Goal: Complete application form

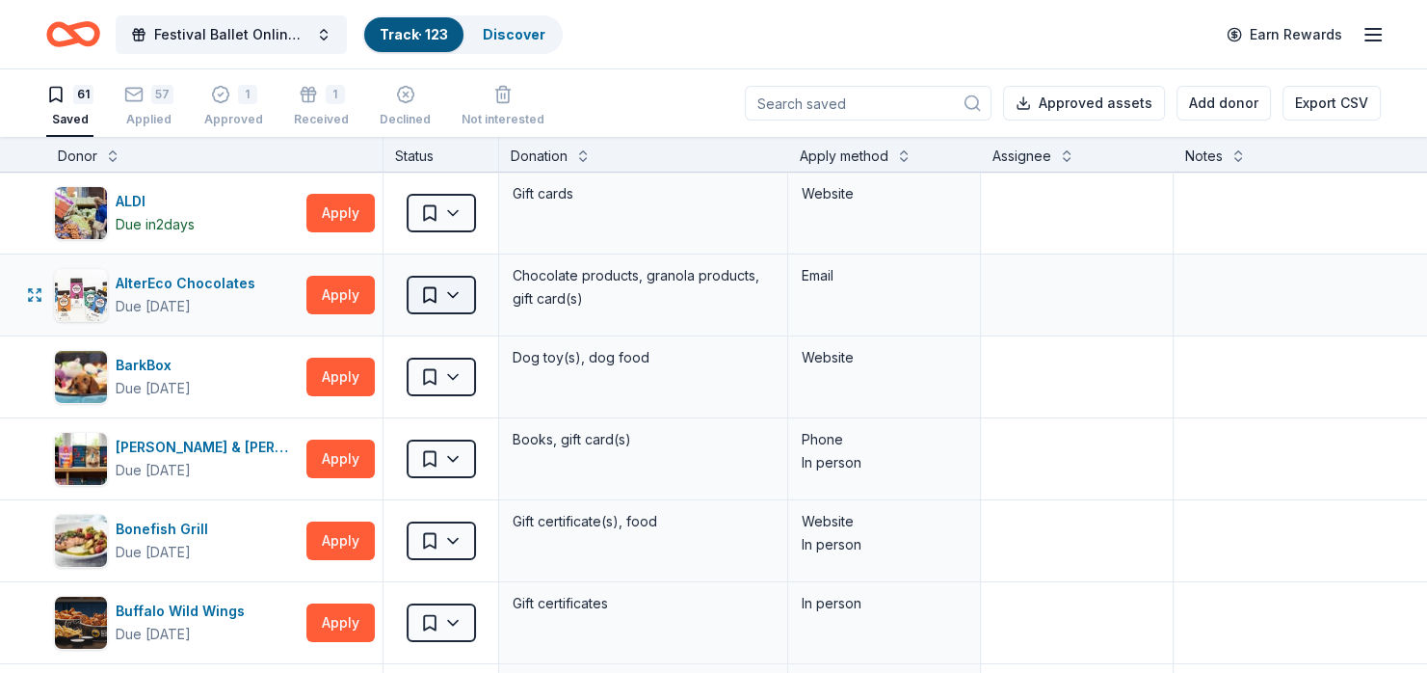
click at [447, 297] on html "Festival Ballet Online Auction Track · 123 Discover Earn Rewards 61 Saved 57 Ap…" at bounding box center [713, 336] width 1427 height 673
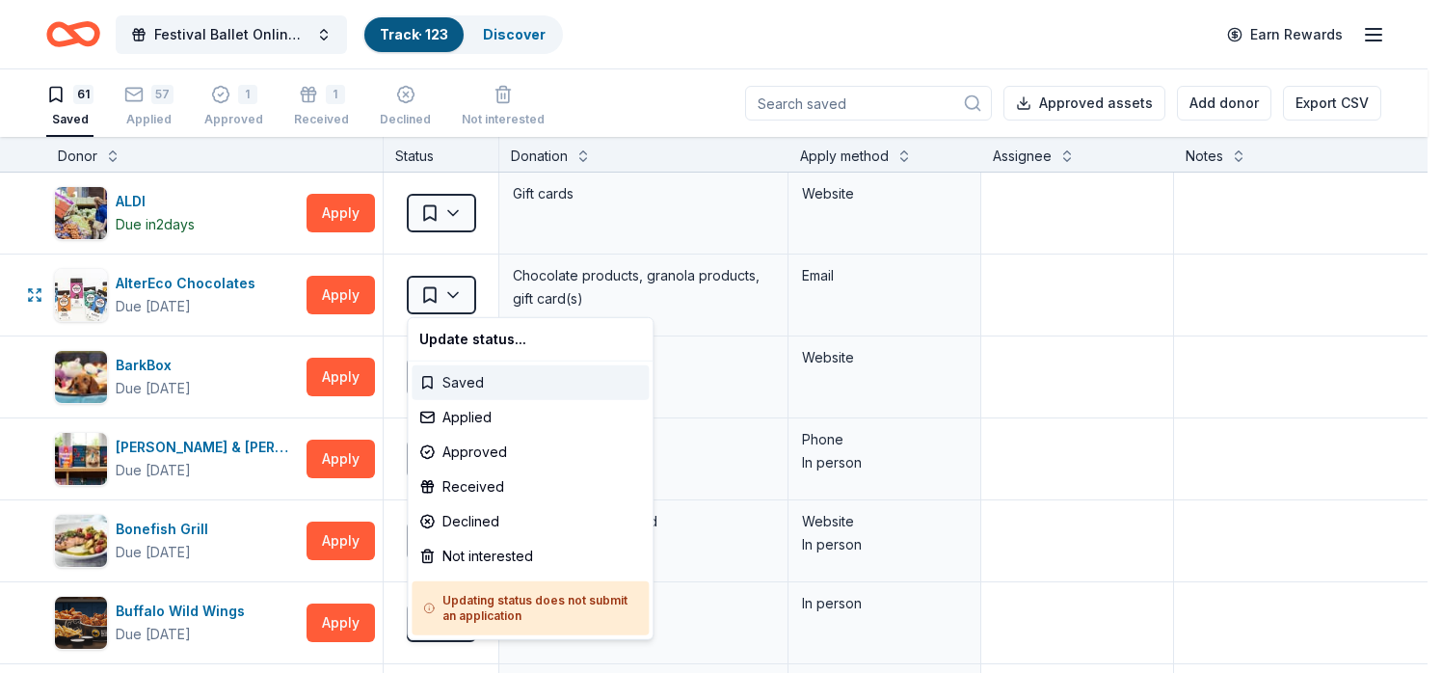
click at [460, 385] on div "Saved" at bounding box center [529, 382] width 237 height 35
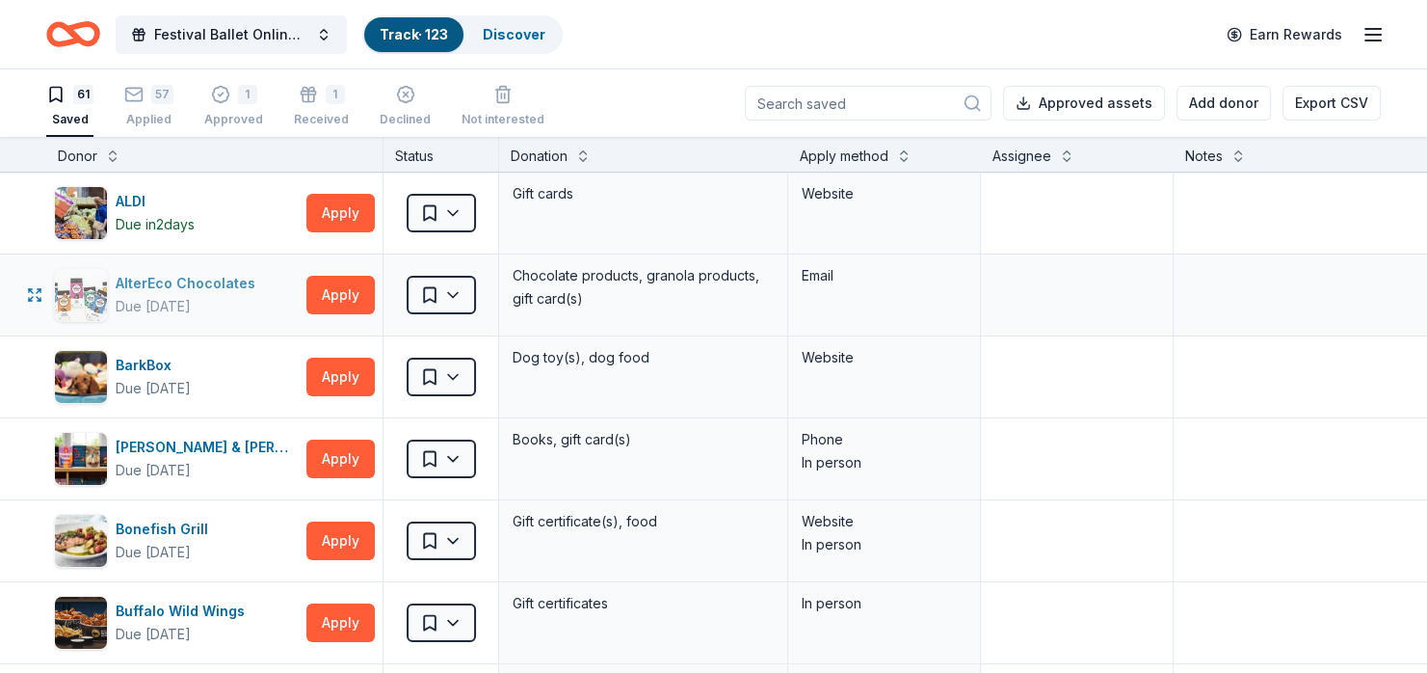
click at [131, 281] on div "AlterEco Chocolates" at bounding box center [189, 283] width 147 height 23
click at [445, 290] on html "Festival Ballet Online Auction Track · 123 Discover Earn Rewards 61 Saved 57 Ap…" at bounding box center [713, 336] width 1427 height 673
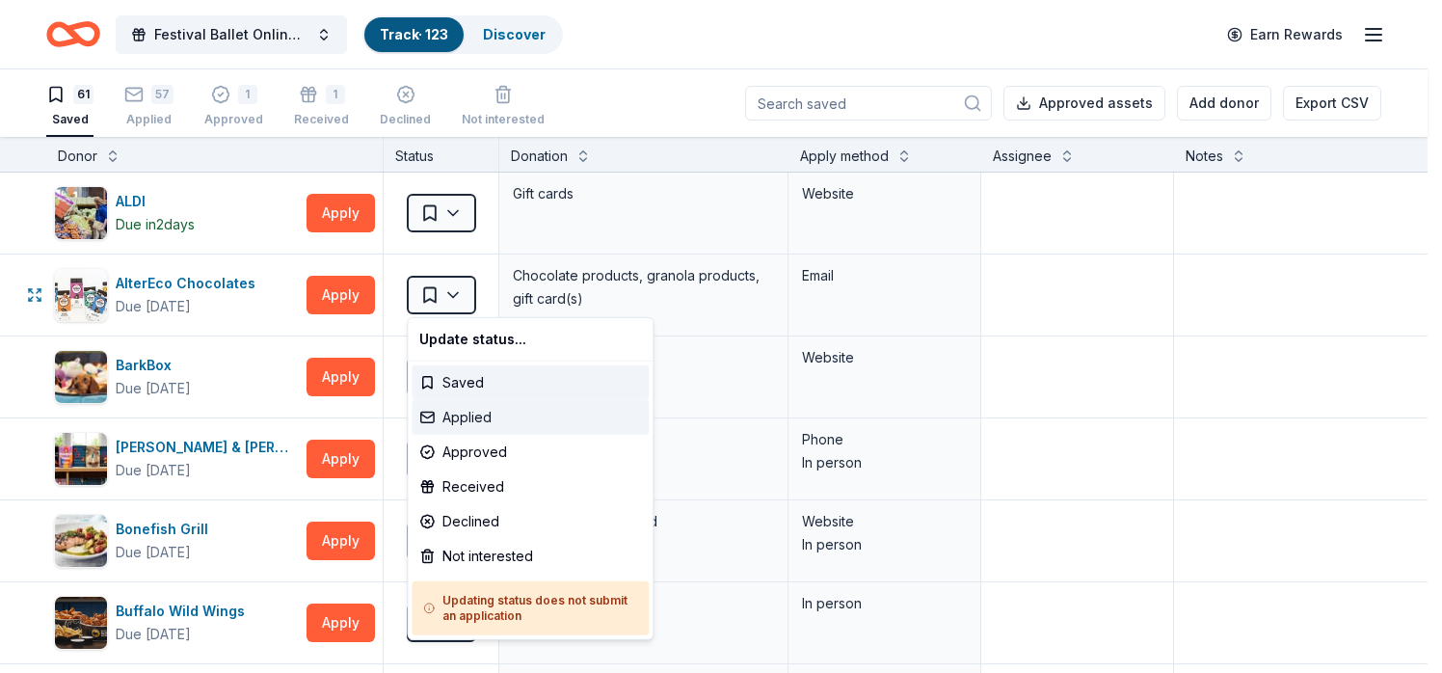
click at [459, 419] on div "Applied" at bounding box center [529, 417] width 237 height 35
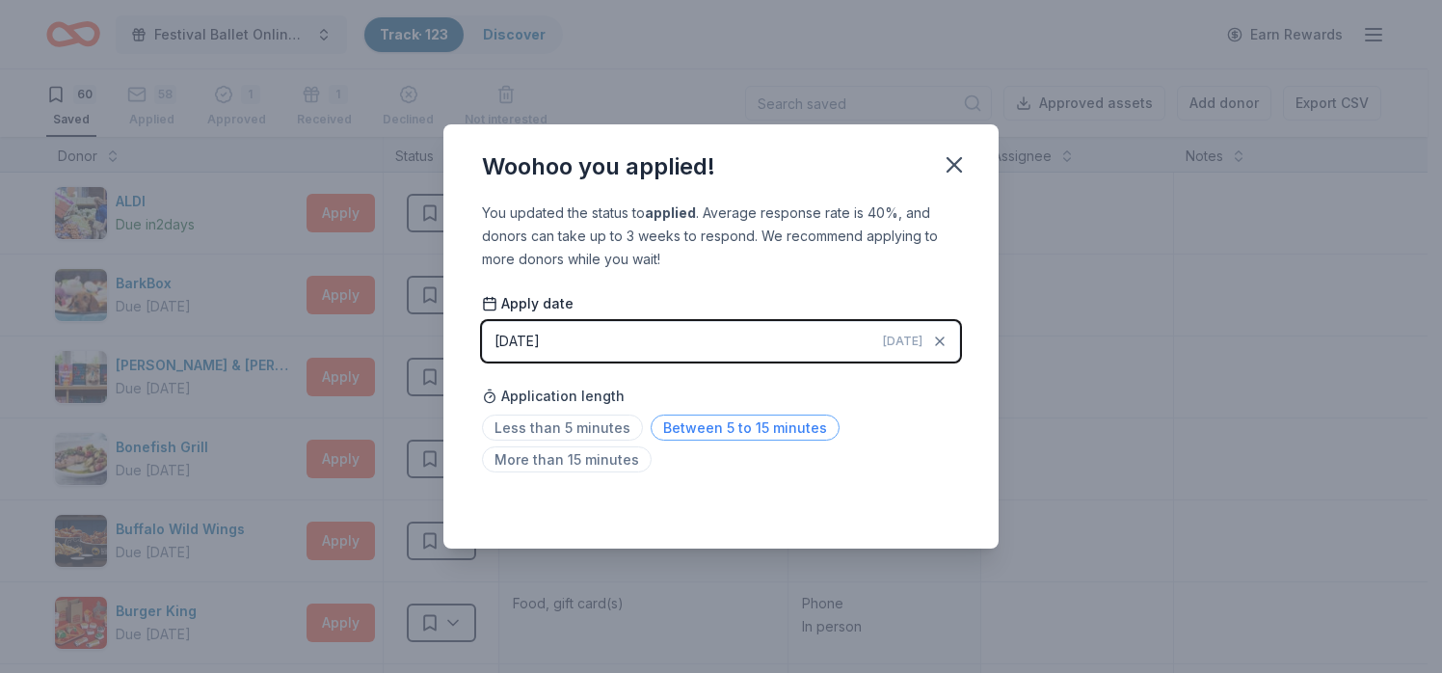
click at [713, 430] on span "Between 5 to 15 minutes" at bounding box center [744, 427] width 189 height 26
click at [959, 165] on icon "button" at bounding box center [954, 164] width 27 height 27
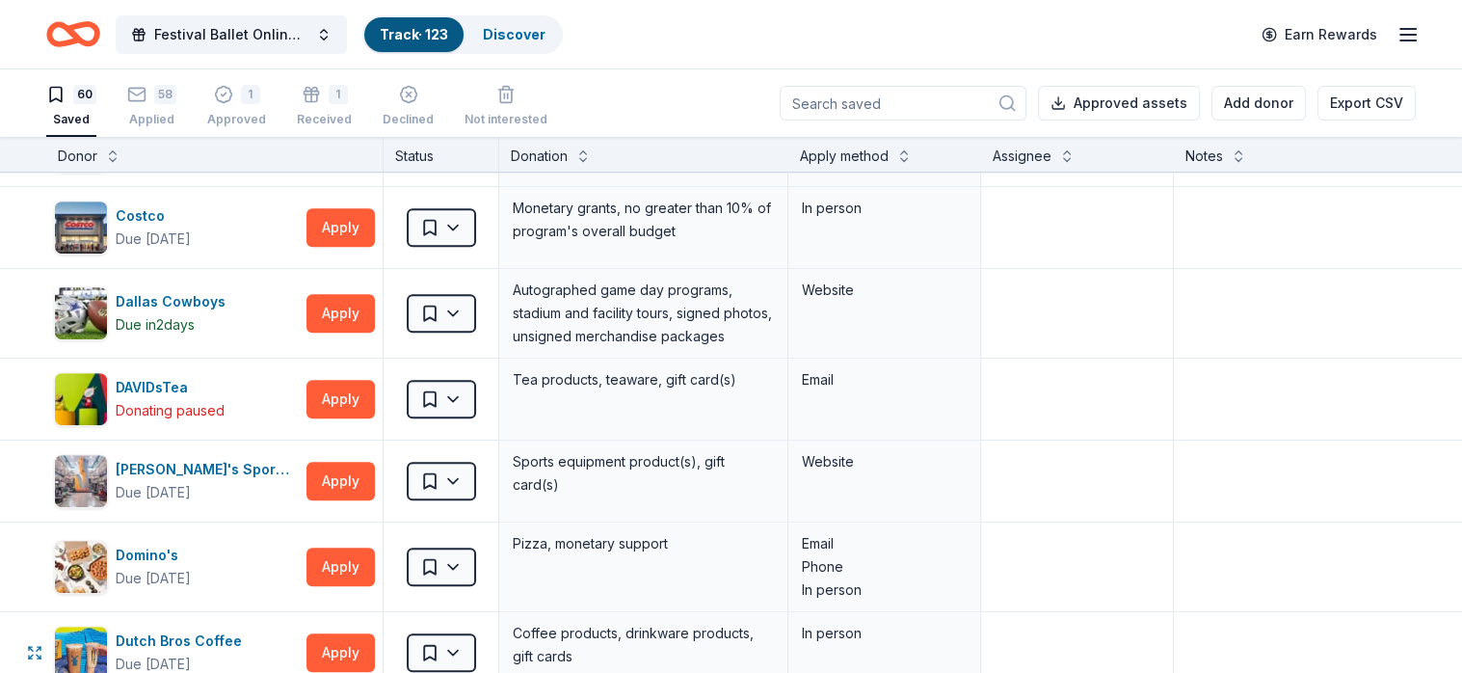
scroll to position [867, 0]
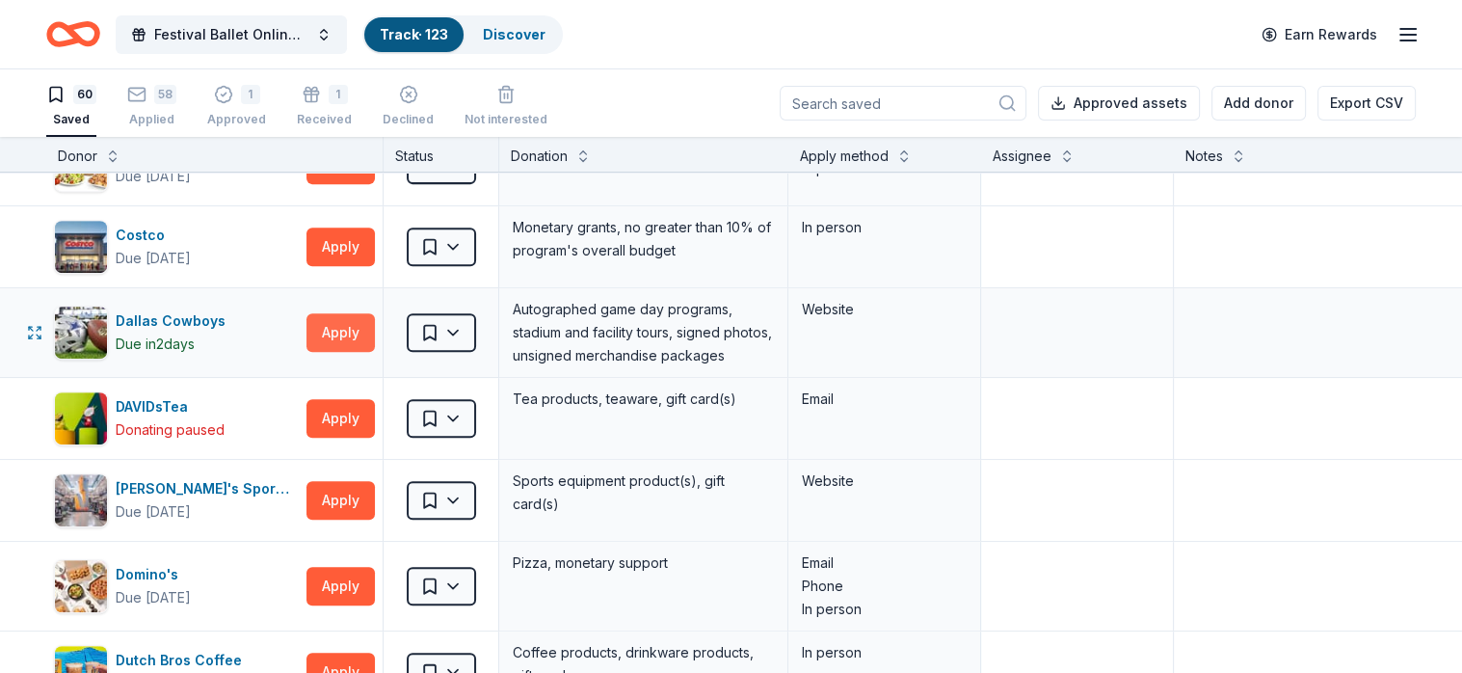
click at [333, 336] on button "Apply" at bounding box center [340, 332] width 68 height 39
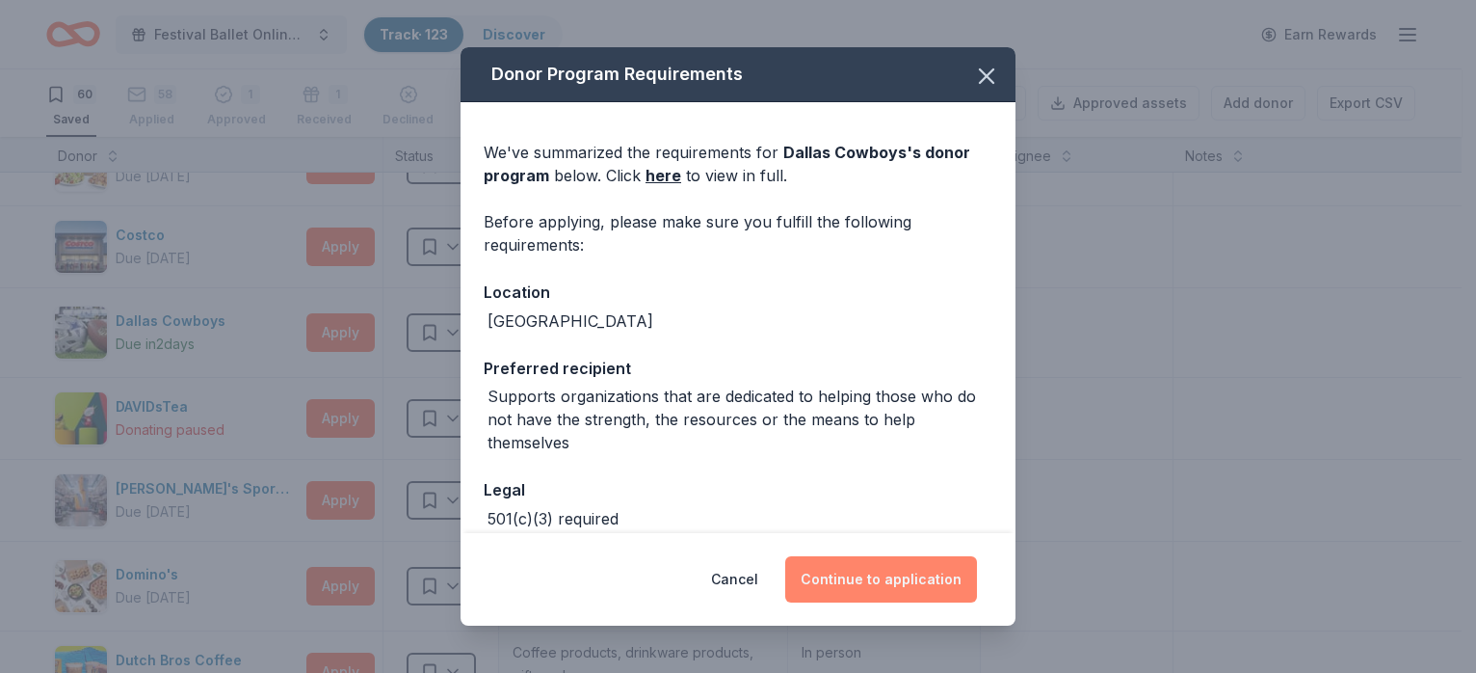
click at [854, 583] on button "Continue to application" at bounding box center [881, 579] width 192 height 46
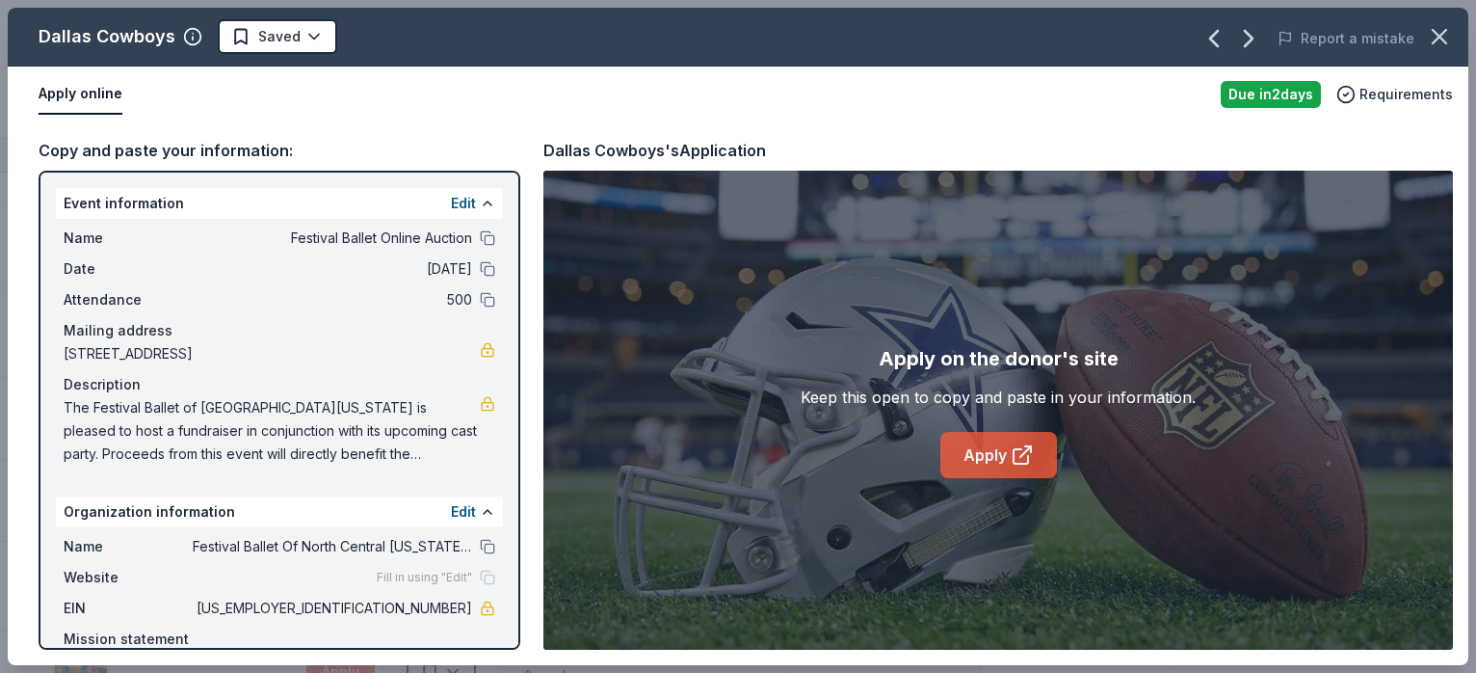
click at [995, 449] on link "Apply" at bounding box center [999, 455] width 117 height 46
click at [1426, 34] on icon "button" at bounding box center [1439, 36] width 27 height 27
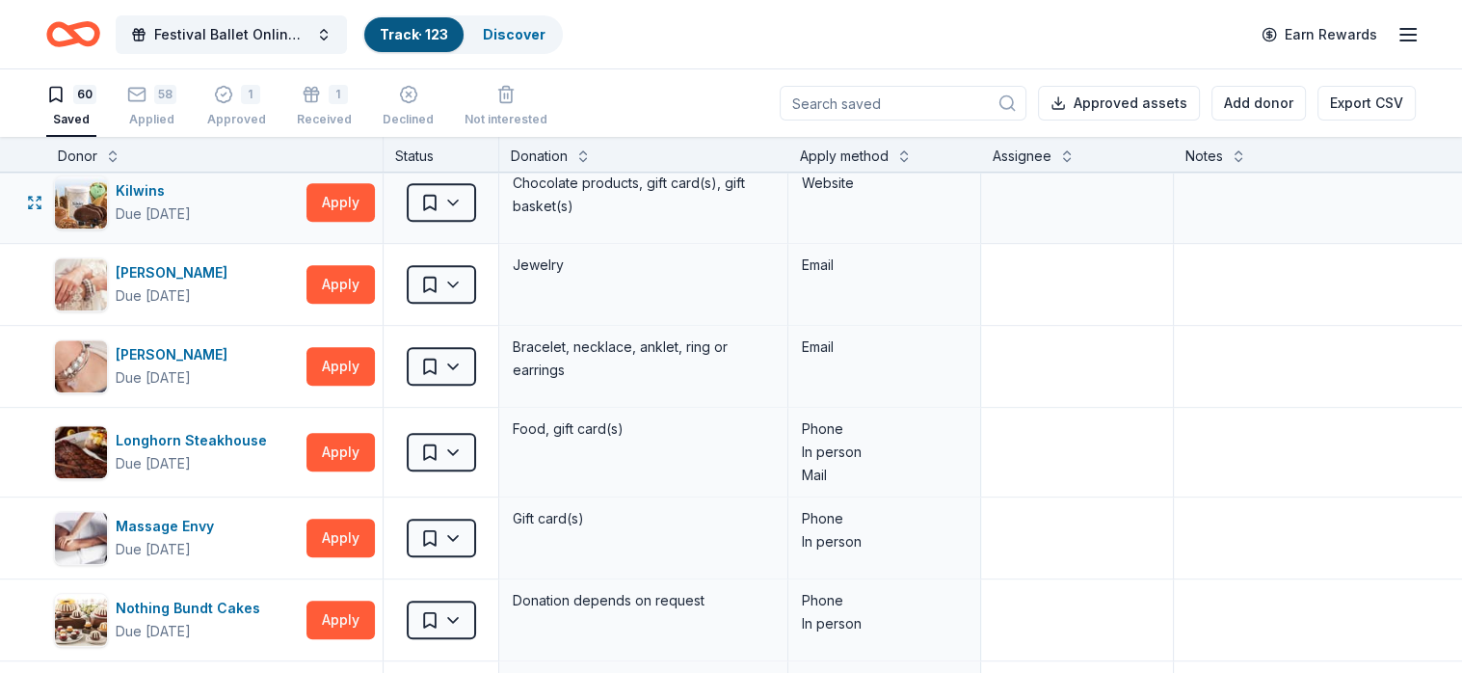
scroll to position [1927, 0]
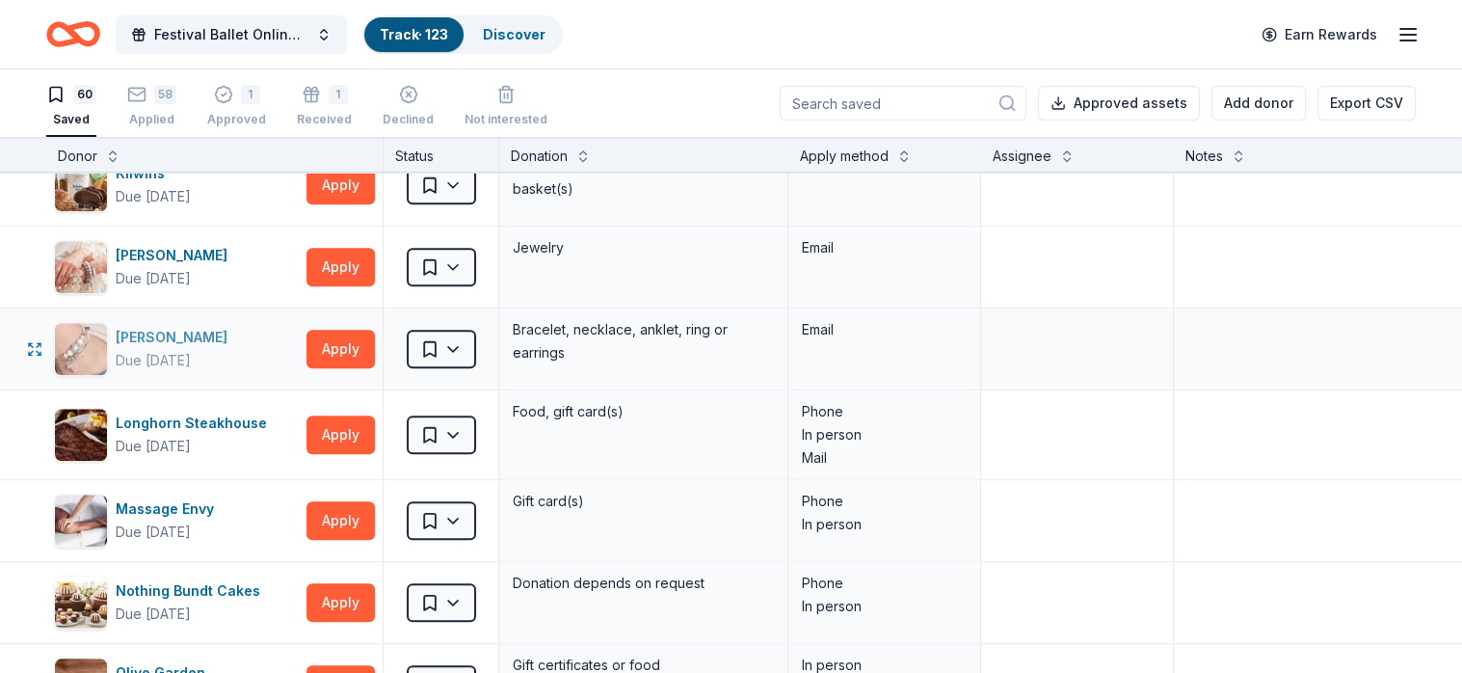
click at [166, 332] on div "Lizzy James" at bounding box center [175, 337] width 119 height 23
click at [446, 343] on html "Festival Ballet Online Auction Track · 123 Discover Earn Rewards 60 Saved 58 Ap…" at bounding box center [731, 336] width 1462 height 673
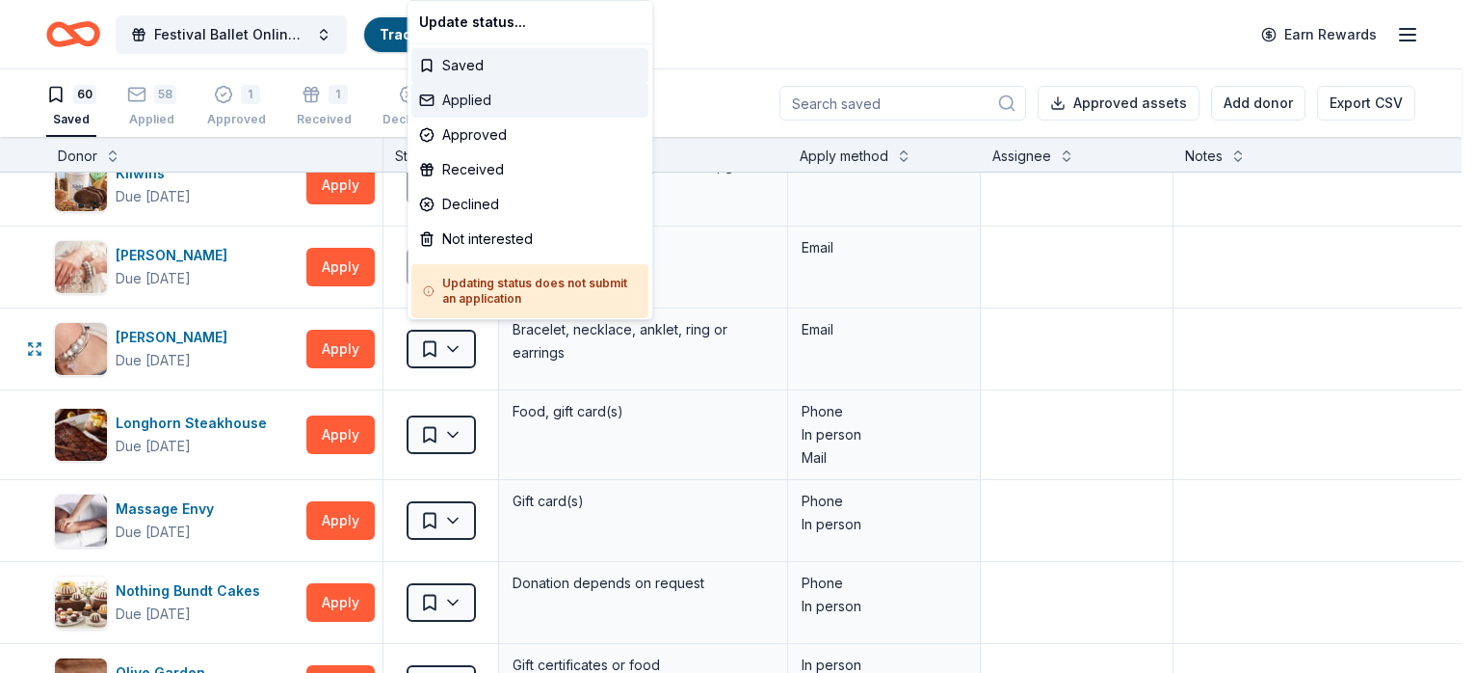
click at [472, 105] on div "Applied" at bounding box center [529, 100] width 237 height 35
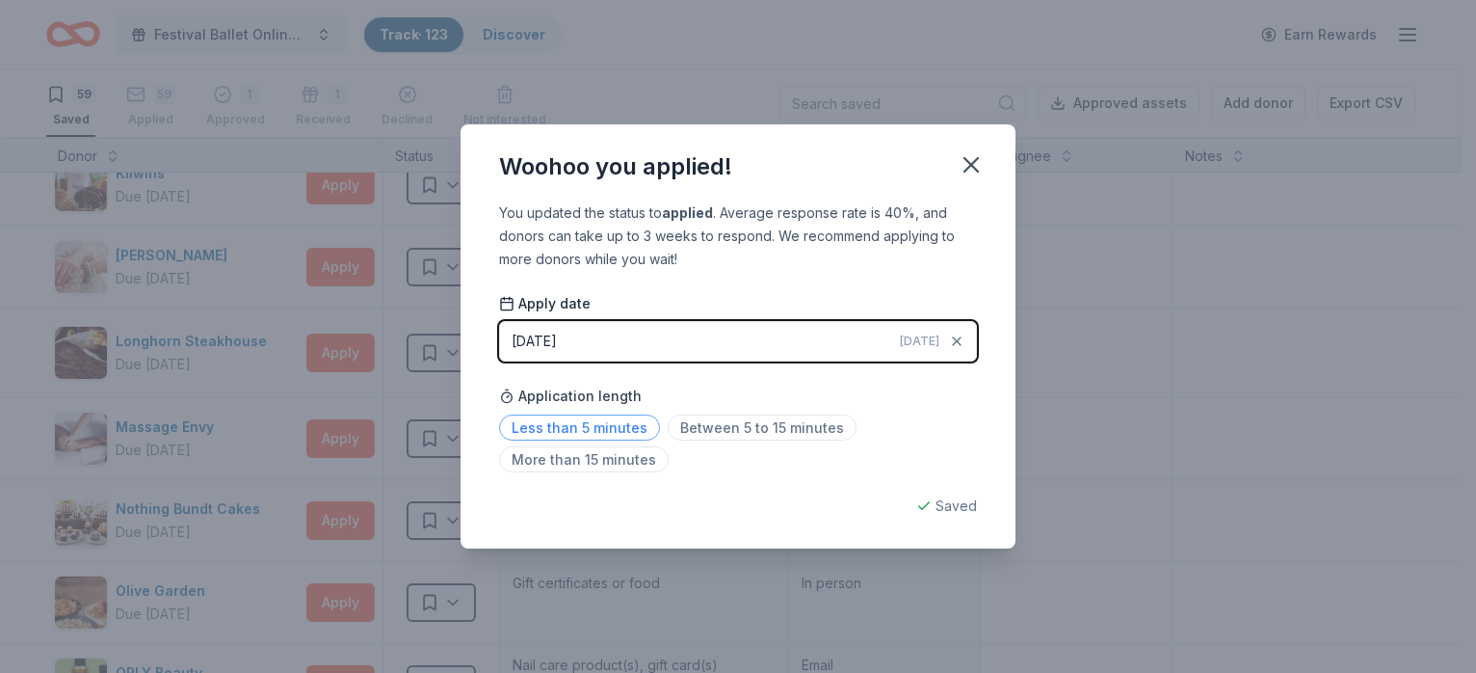
click at [596, 432] on span "Less than 5 minutes" at bounding box center [579, 427] width 161 height 26
click at [978, 159] on icon "button" at bounding box center [971, 164] width 27 height 27
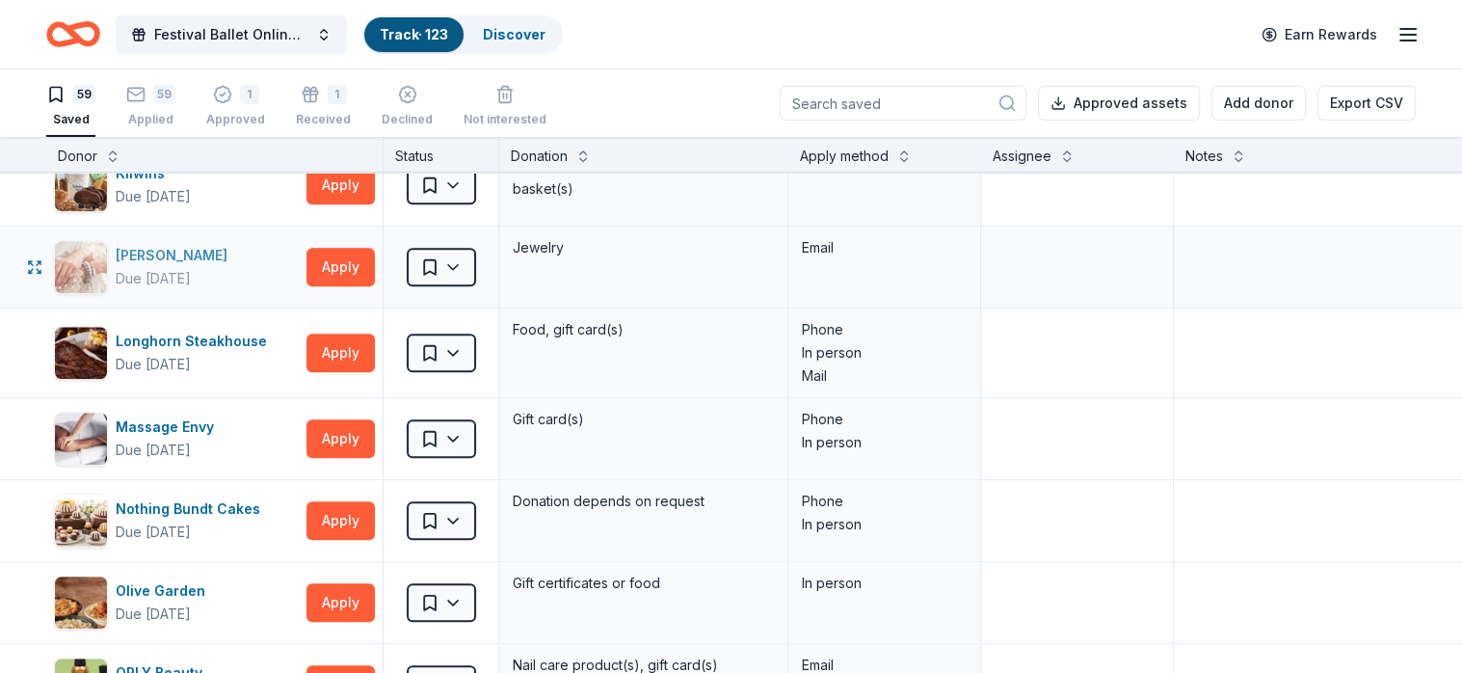
click at [169, 253] on div "[PERSON_NAME]" at bounding box center [175, 255] width 119 height 23
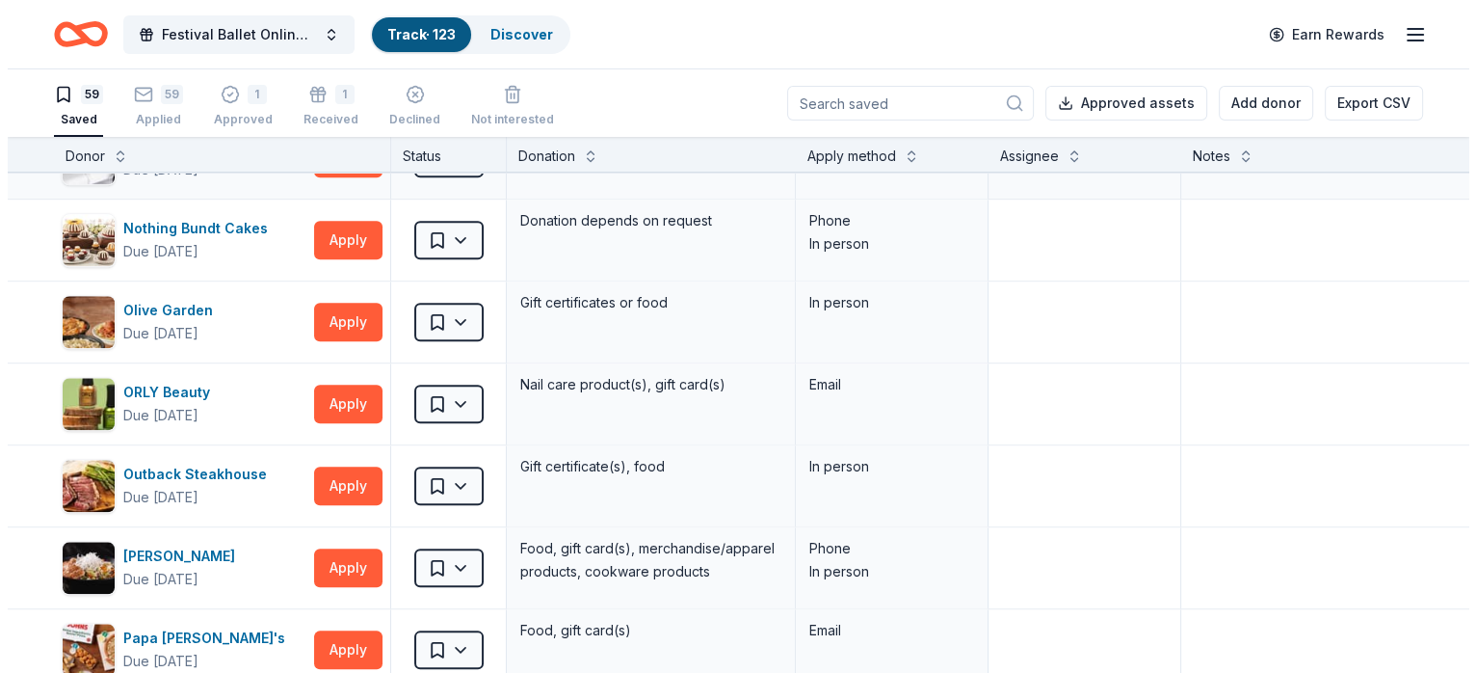
scroll to position [2216, 0]
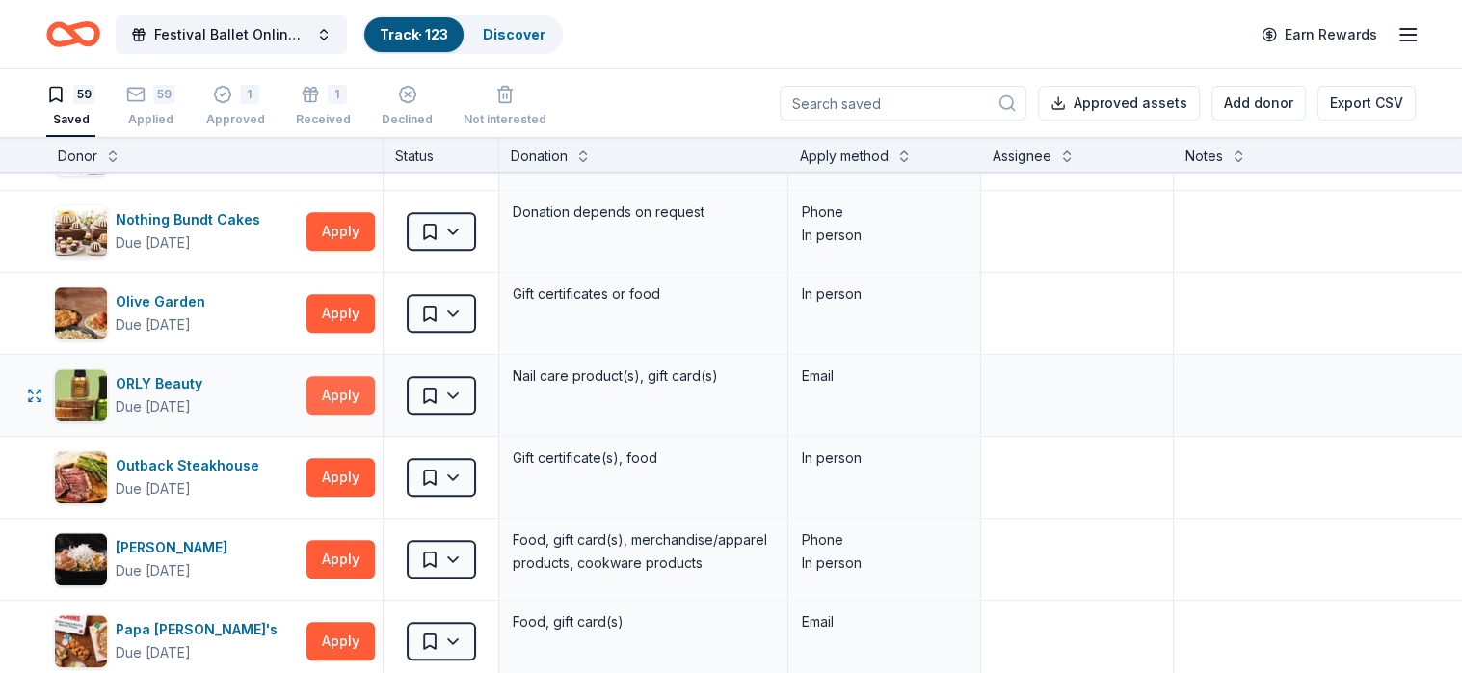
click at [356, 380] on button "Apply" at bounding box center [340, 395] width 68 height 39
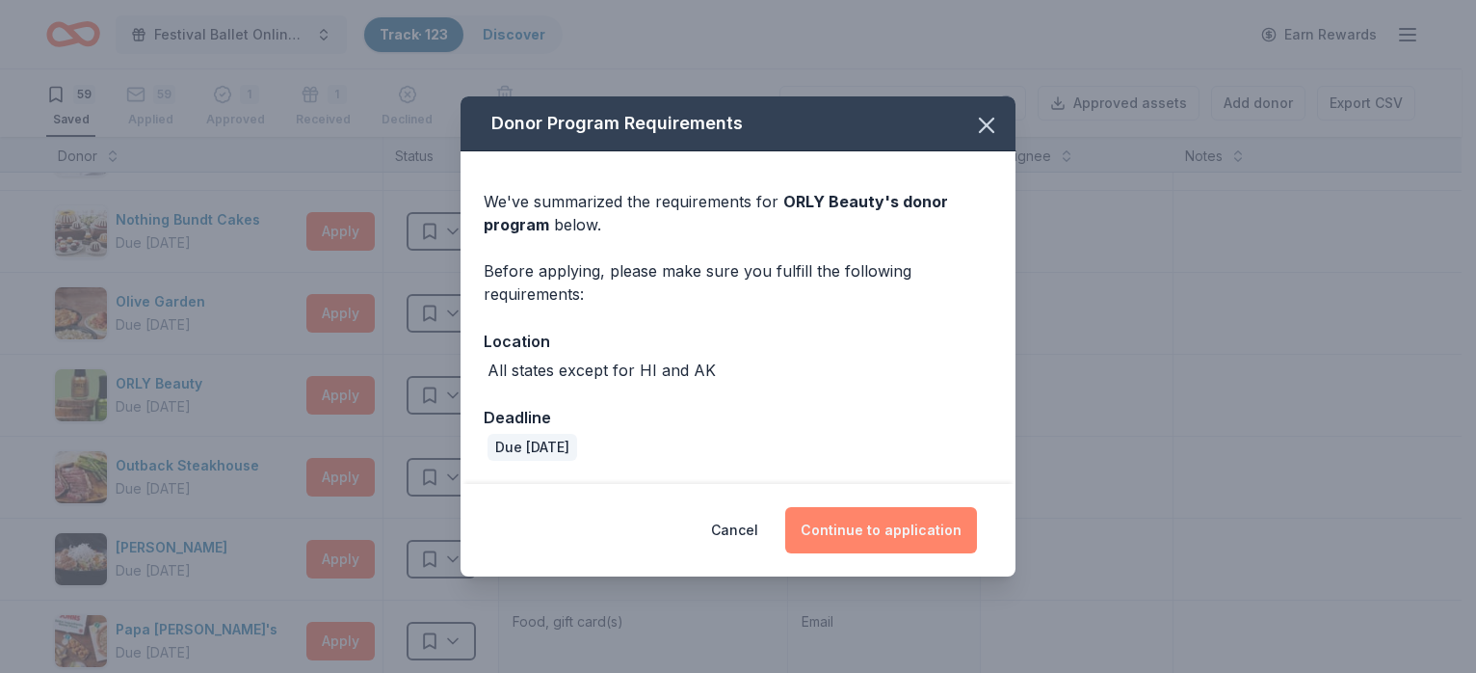
click at [867, 529] on button "Continue to application" at bounding box center [881, 530] width 192 height 46
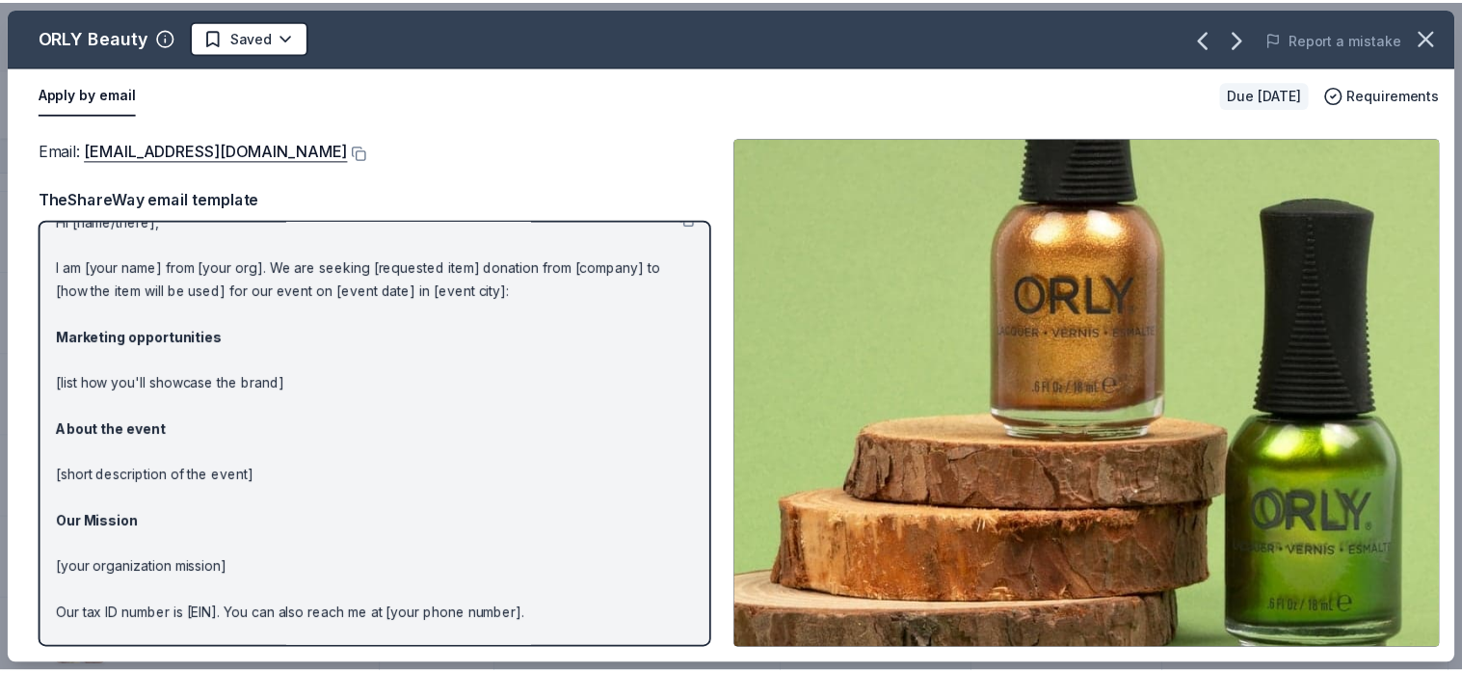
scroll to position [0, 0]
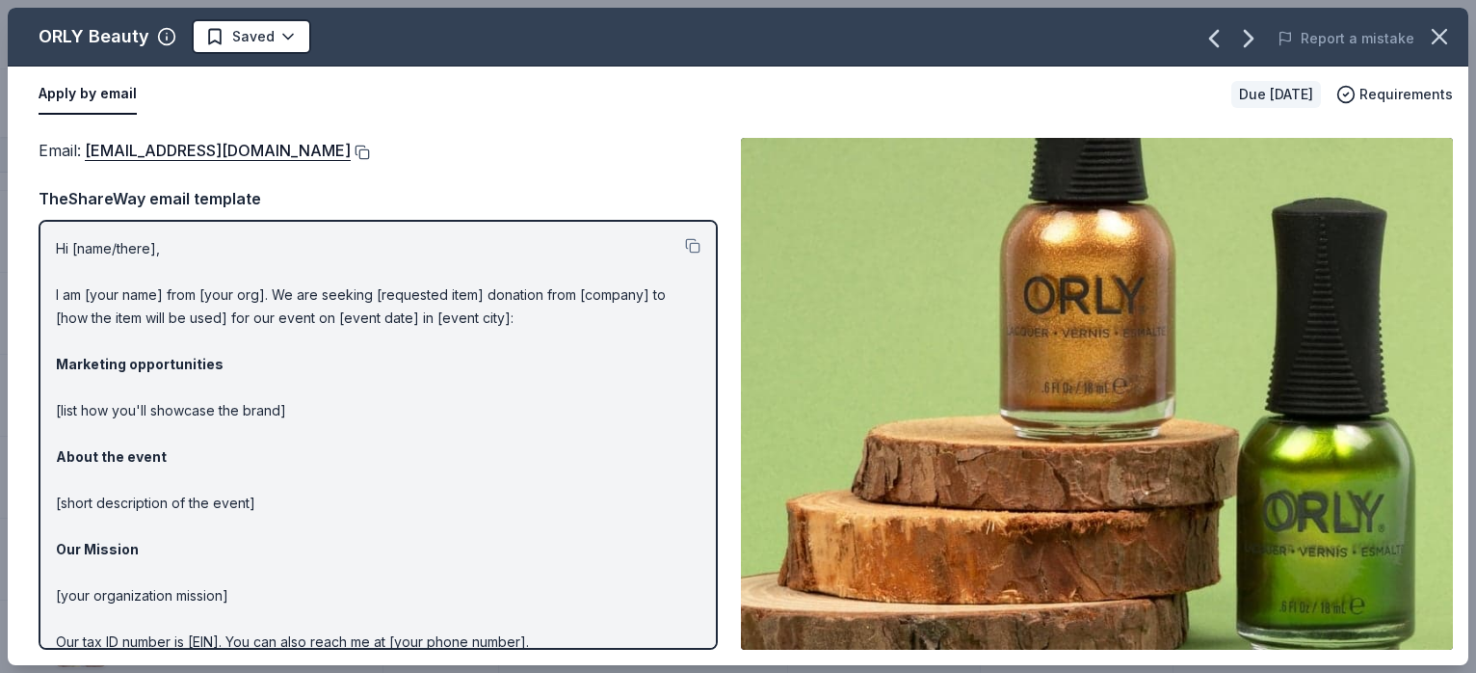
click at [351, 153] on button at bounding box center [360, 152] width 19 height 15
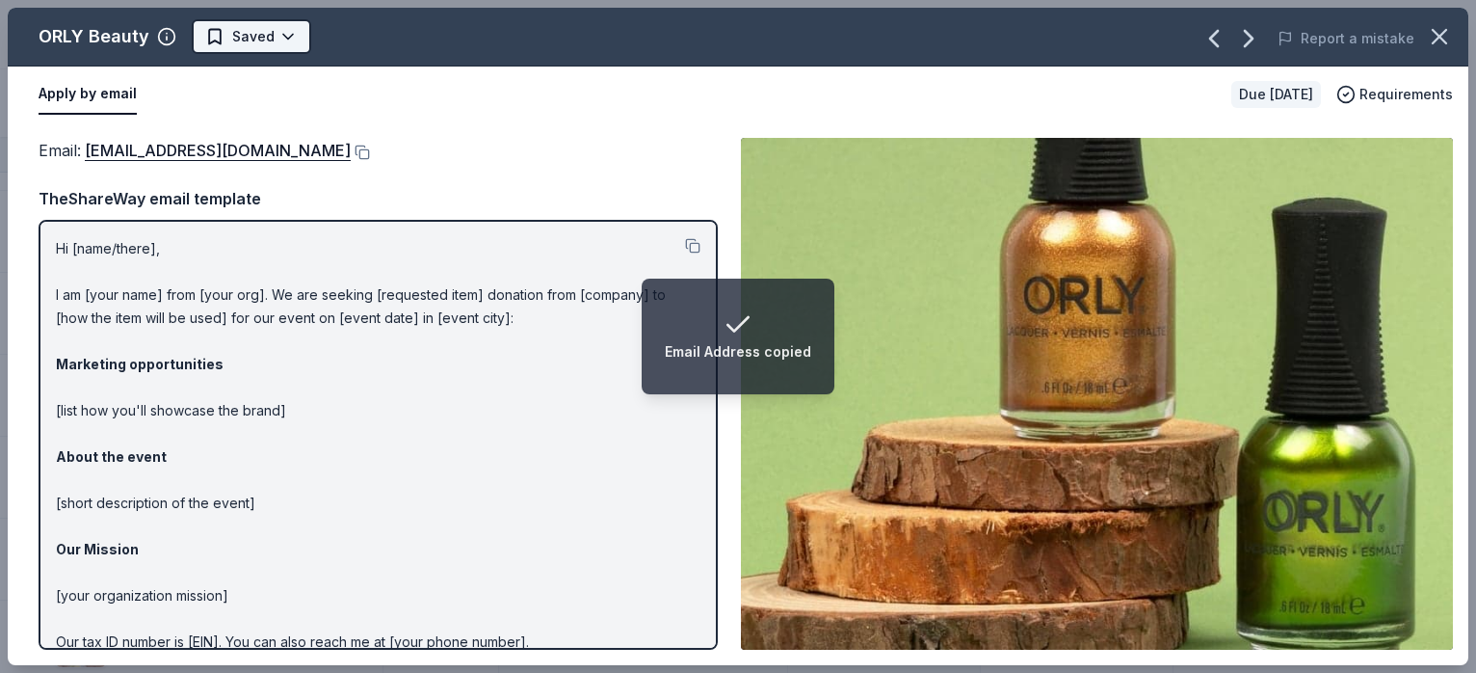
click at [269, 36] on html "Email Address copied Festival Ballet Online Auction Track · 123 Discover Earn R…" at bounding box center [738, 336] width 1476 height 673
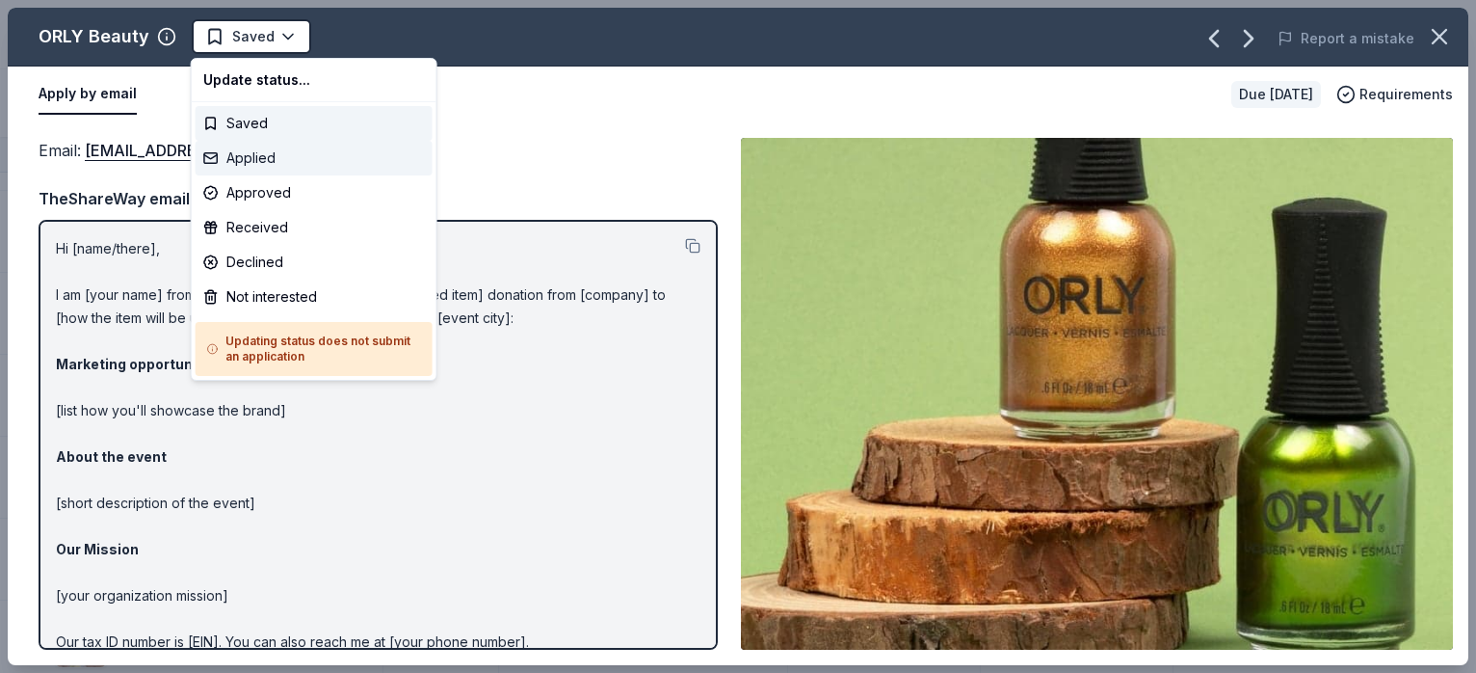
click at [265, 155] on div "Applied" at bounding box center [314, 158] width 237 height 35
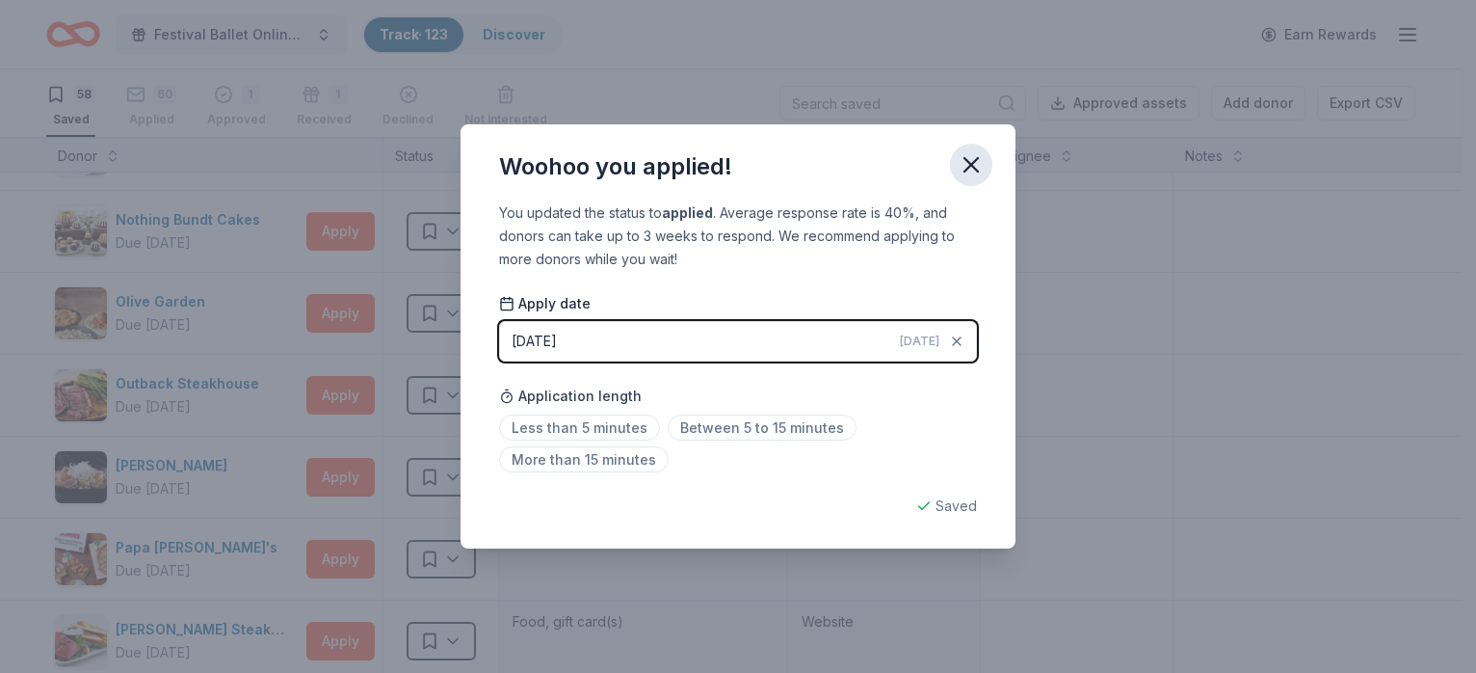
click at [961, 166] on icon "button" at bounding box center [971, 164] width 27 height 27
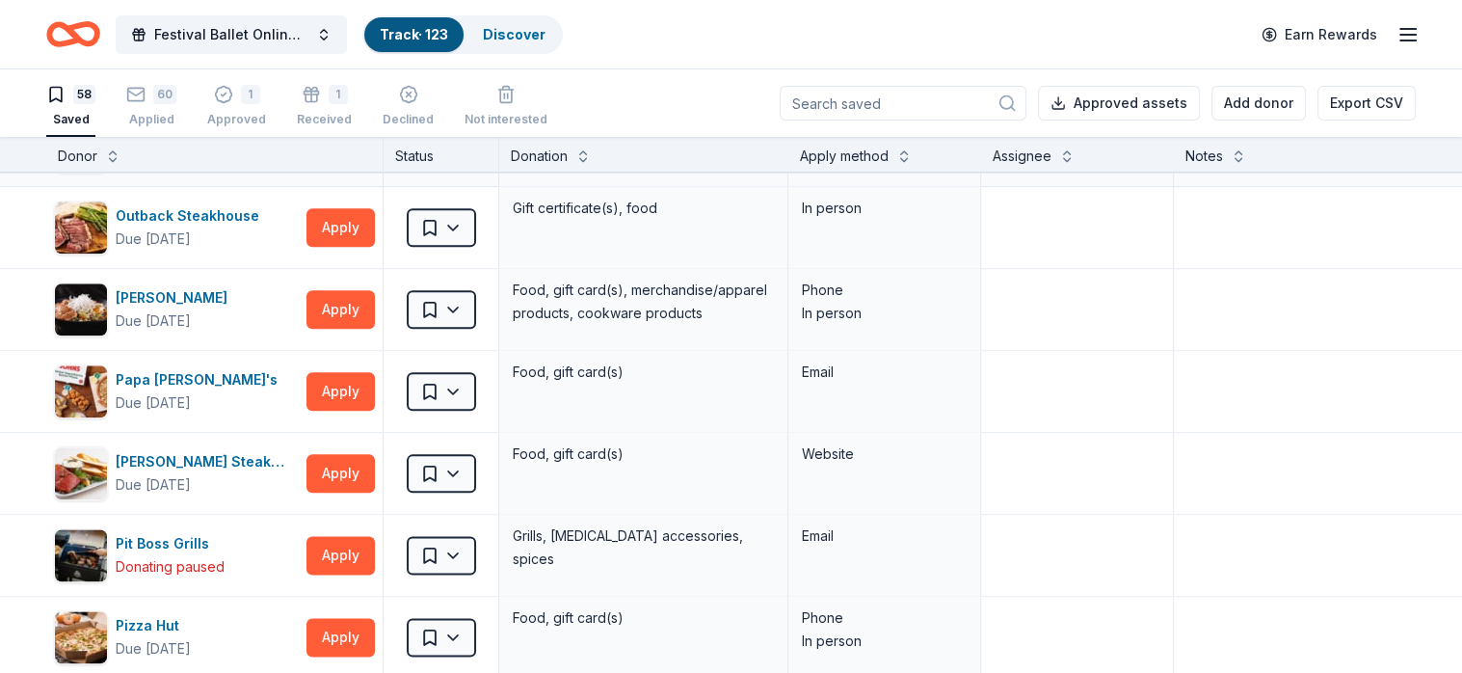
scroll to position [2409, 0]
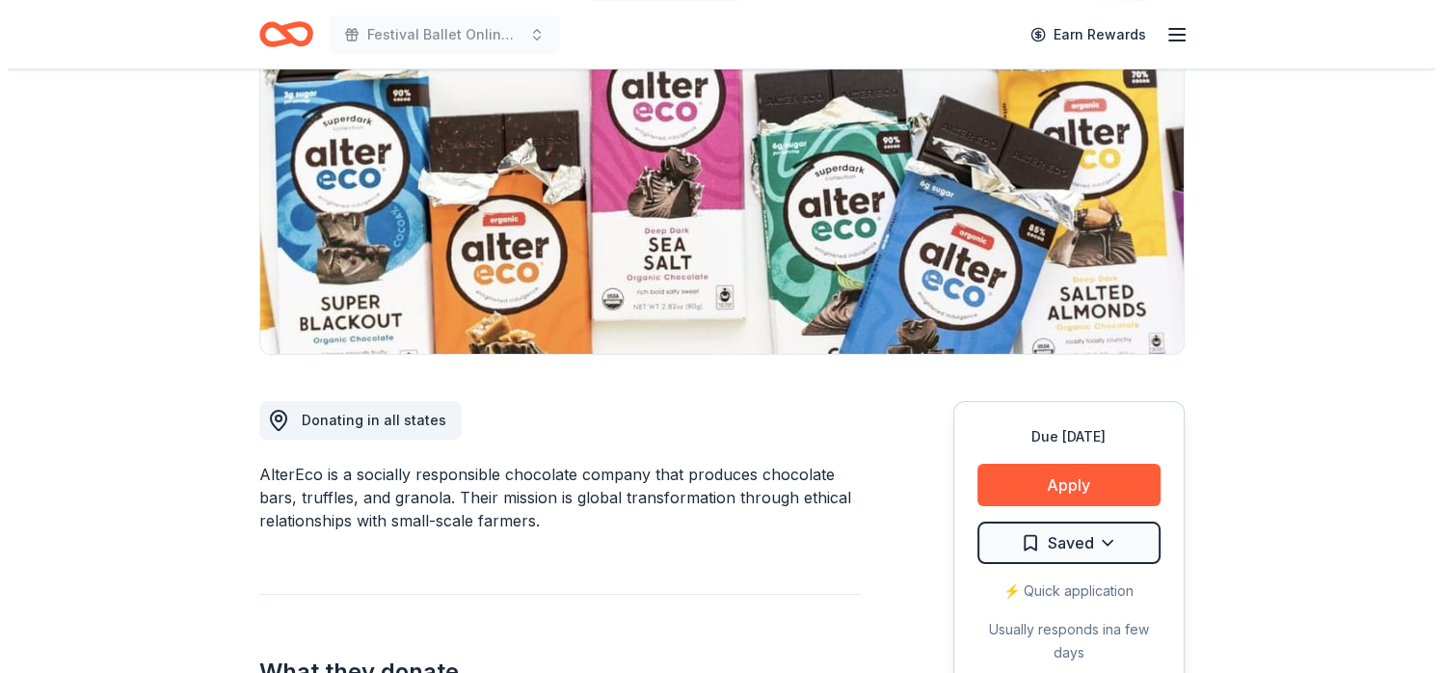
scroll to position [289, 0]
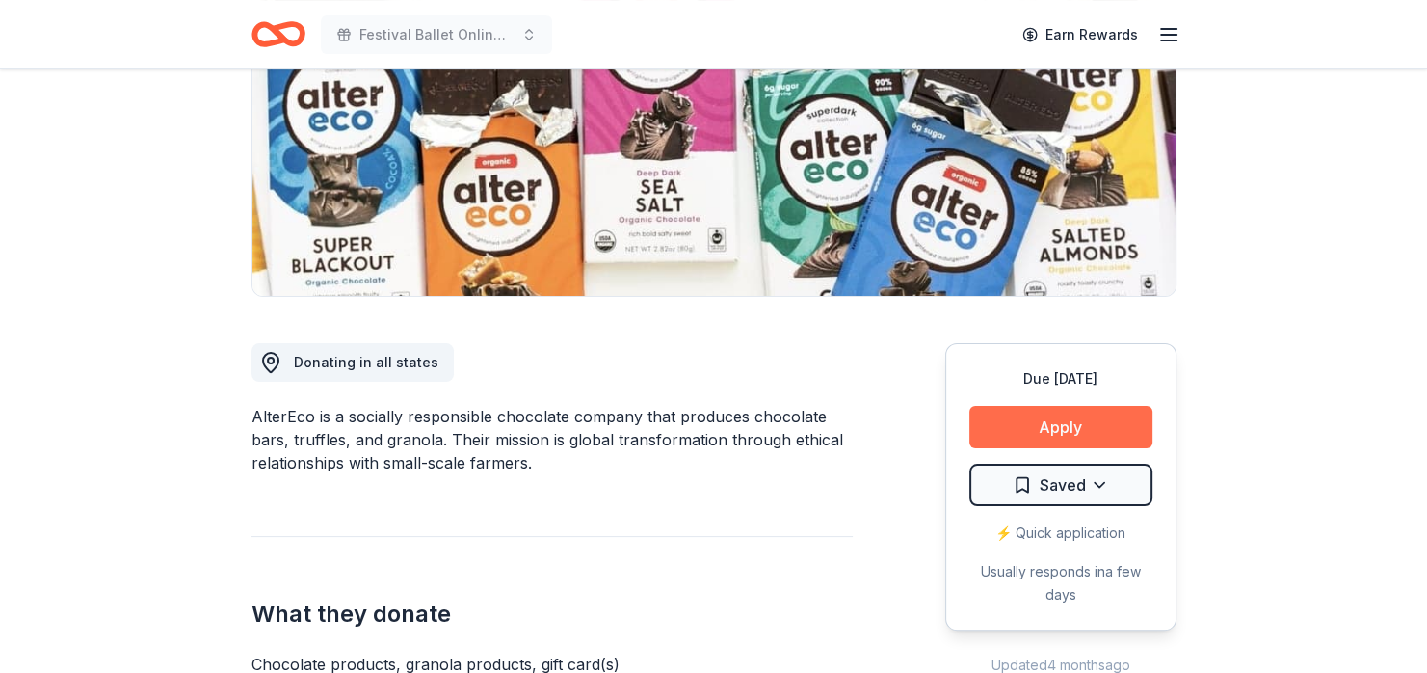
click at [1056, 419] on button "Apply" at bounding box center [1060, 427] width 183 height 42
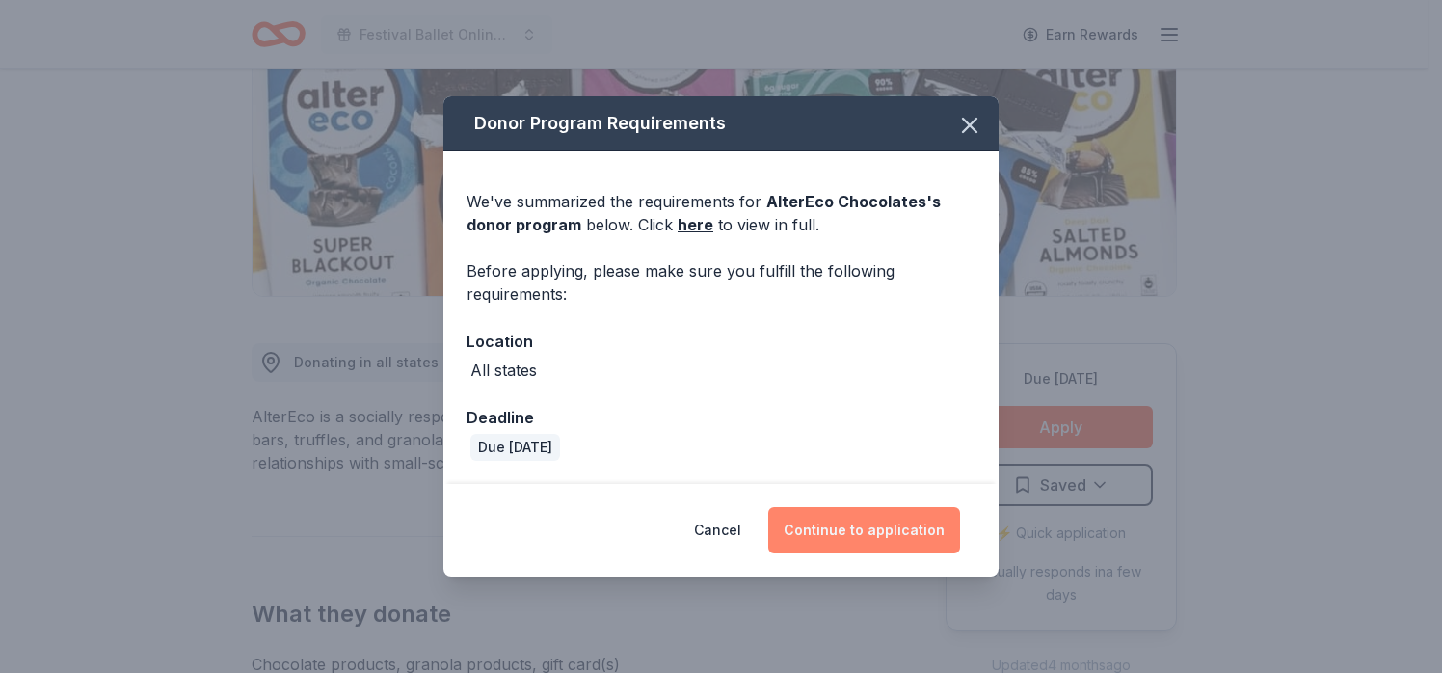
click at [860, 544] on button "Continue to application" at bounding box center [864, 530] width 192 height 46
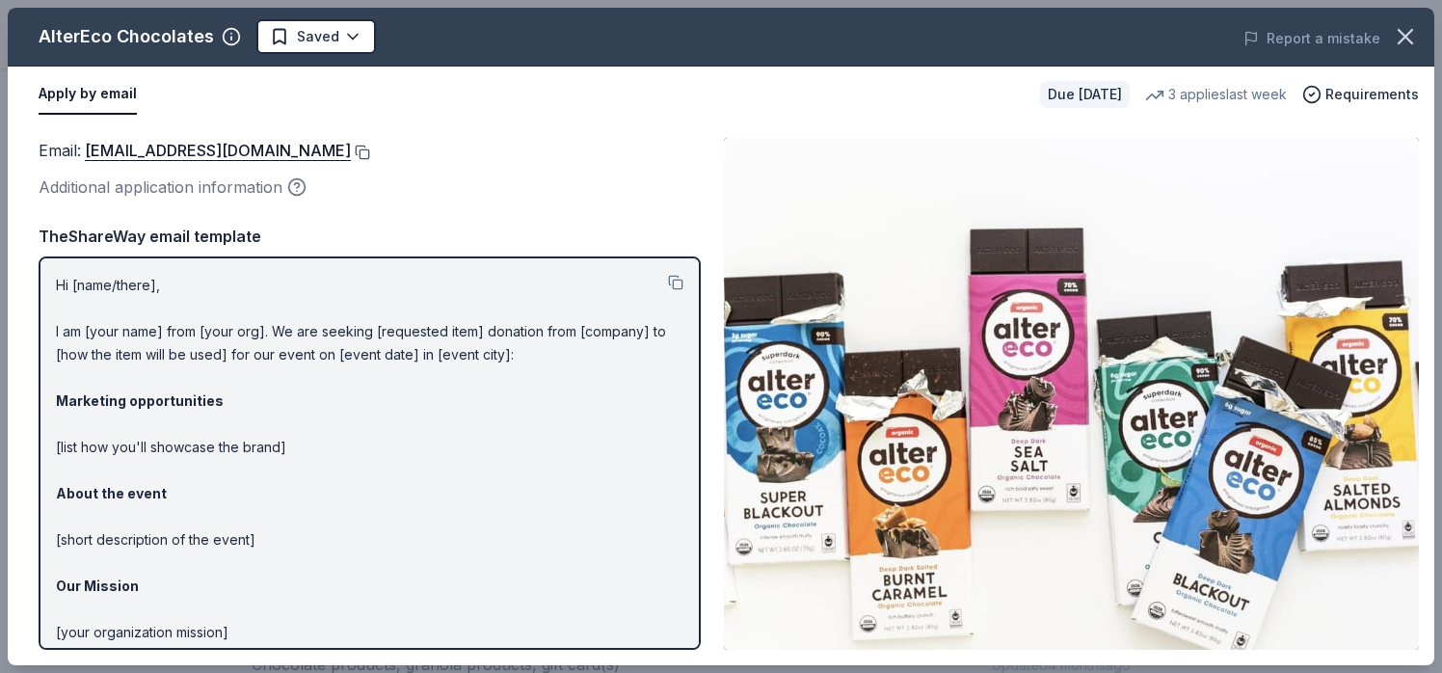
click at [351, 153] on button at bounding box center [360, 152] width 19 height 15
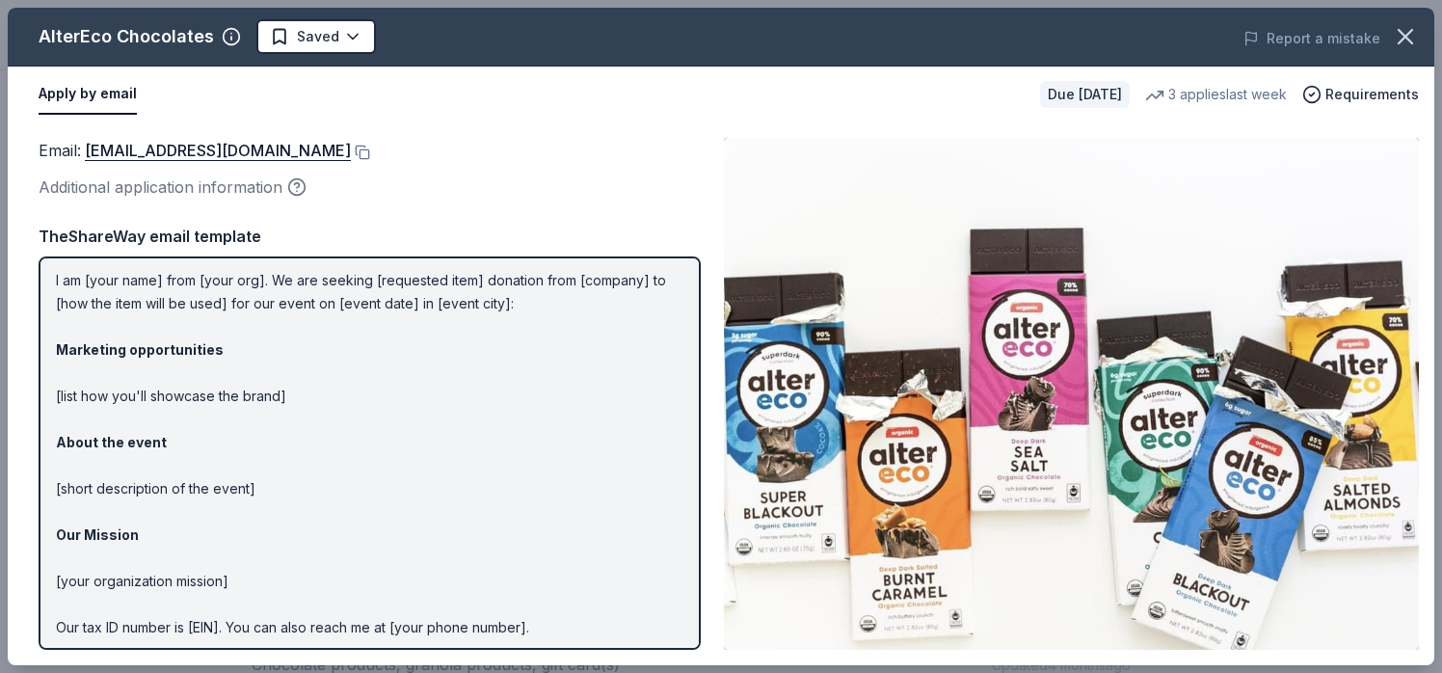
scroll to position [0, 0]
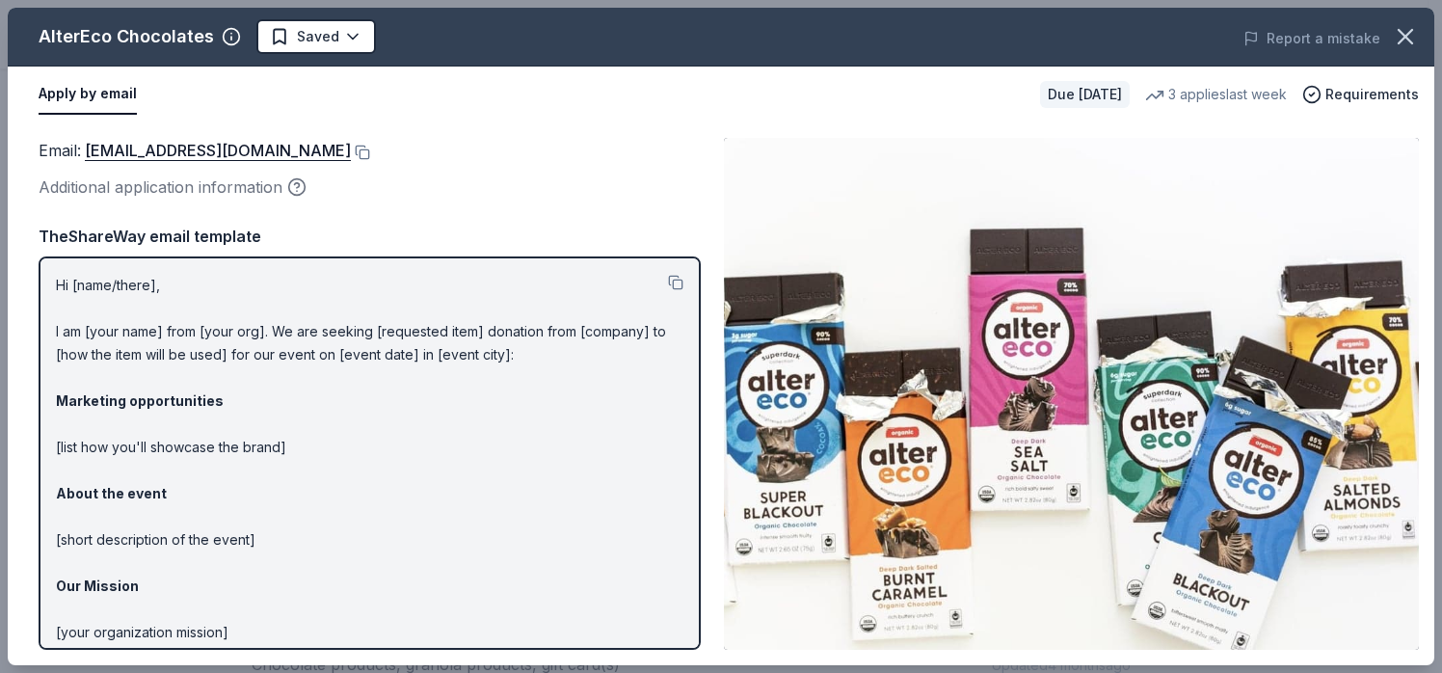
click at [52, 288] on div "Hi [name/there], I am [your name] from [your org]. We are seeking [requested it…" at bounding box center [370, 452] width 662 height 393
drag, startPoint x: 60, startPoint y: 282, endPoint x: 290, endPoint y: 425, distance: 270.9
click at [290, 425] on p "Hi [name/there], I am [your name] from [your org]. We are seeking [requested it…" at bounding box center [369, 517] width 627 height 486
click at [668, 285] on button at bounding box center [675, 282] width 15 height 15
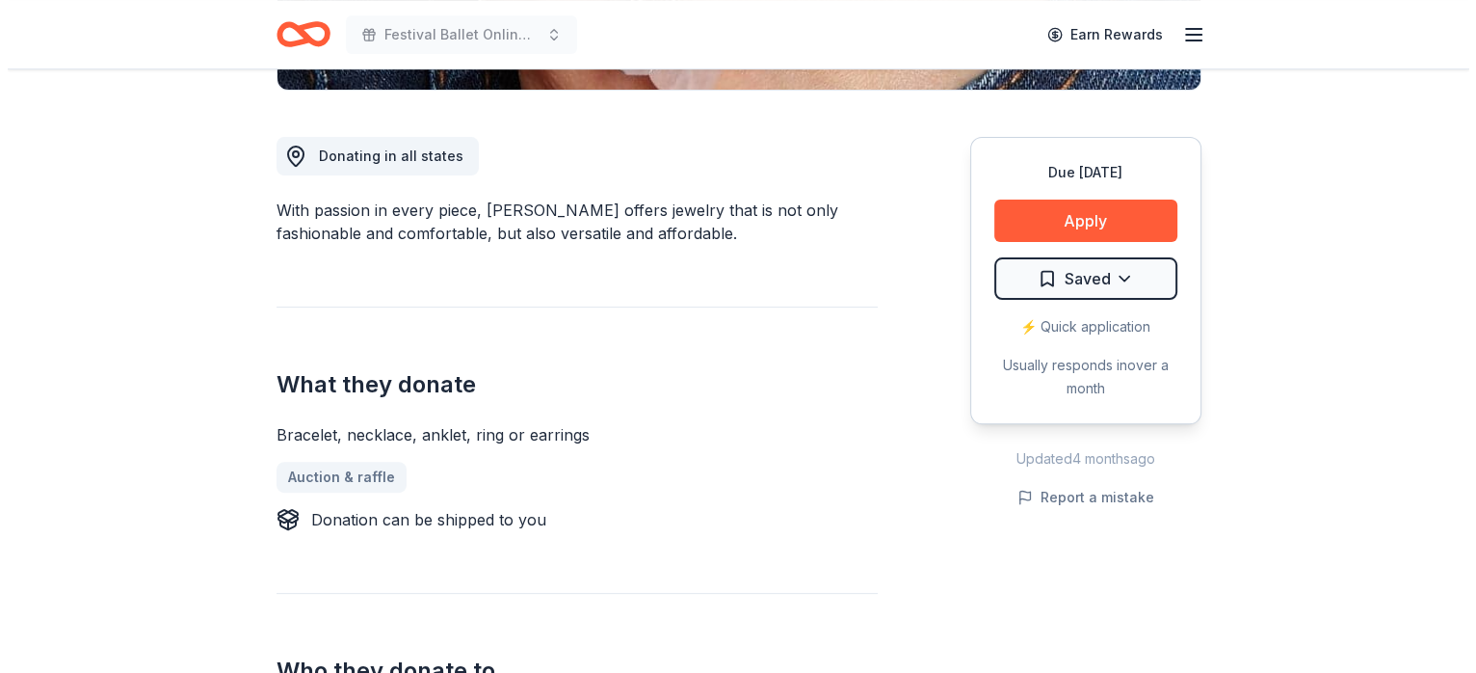
scroll to position [482, 0]
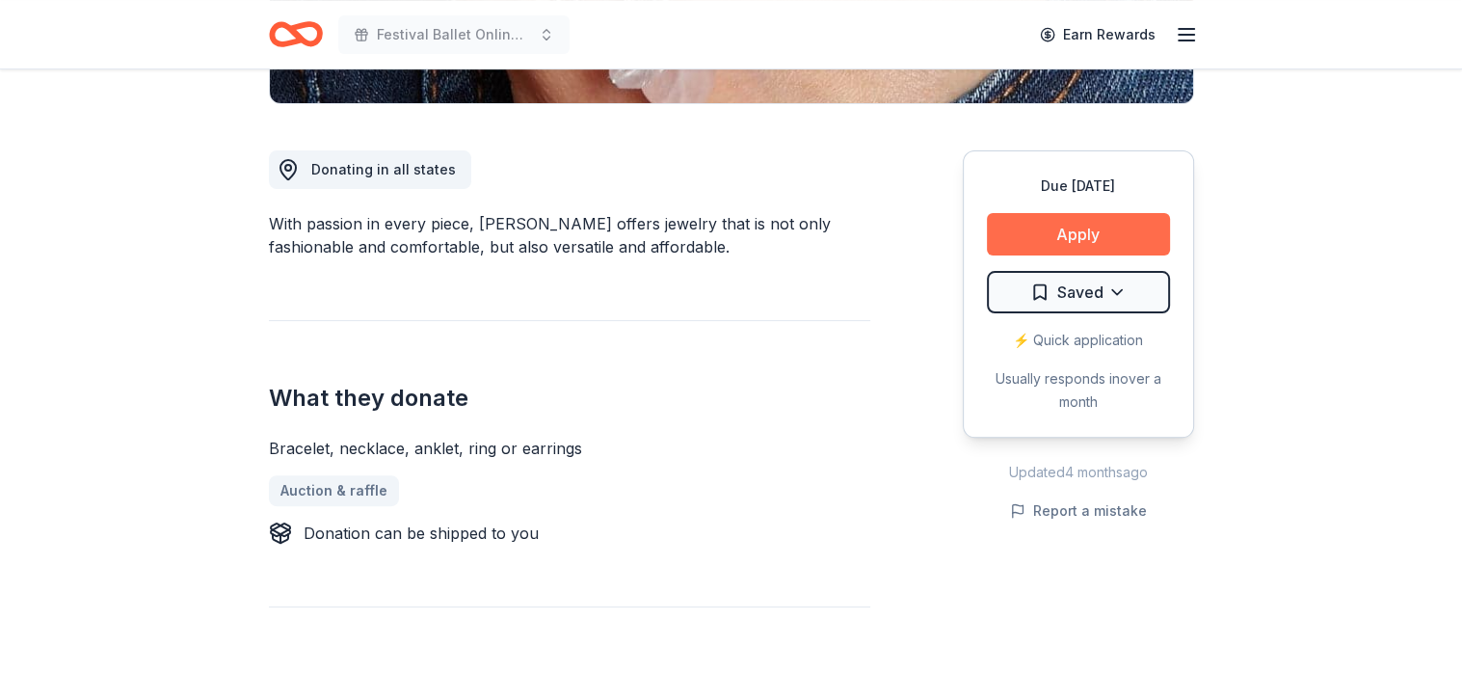
click at [1087, 232] on button "Apply" at bounding box center [1078, 234] width 183 height 42
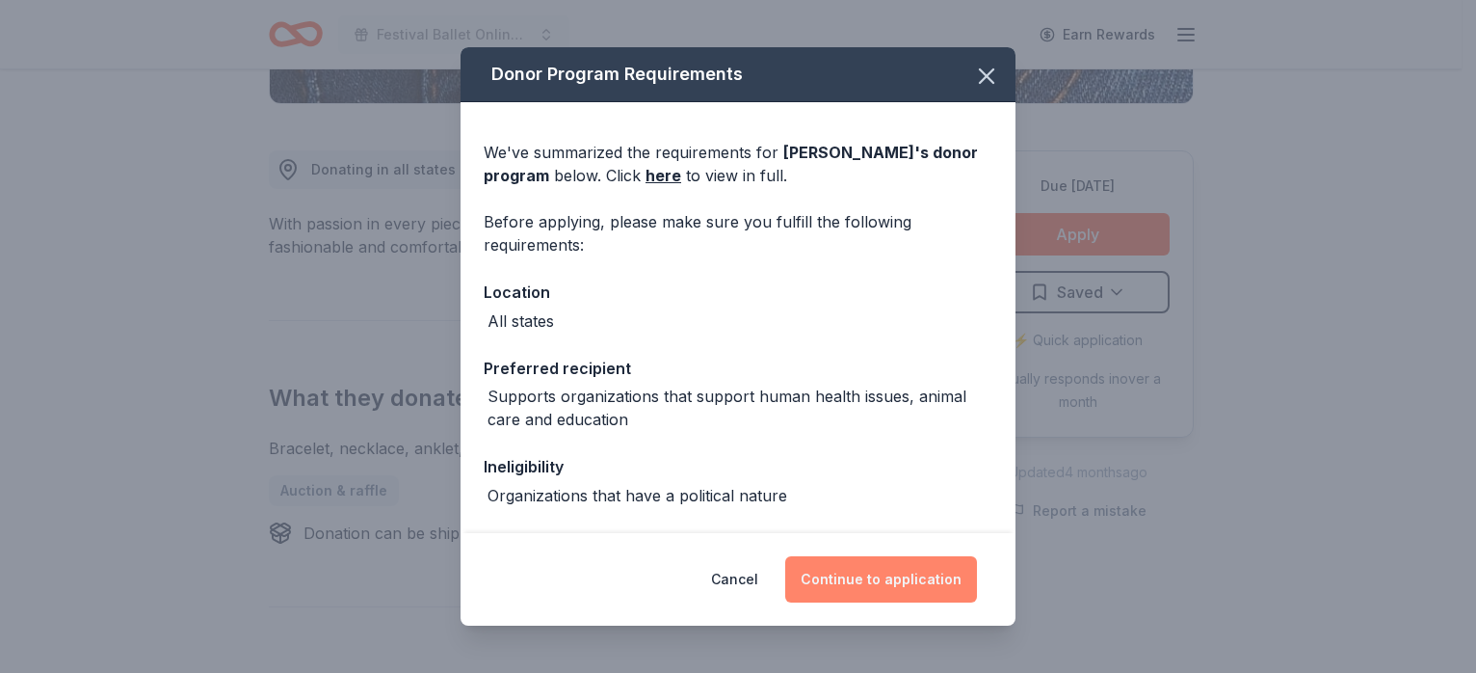
click at [901, 565] on button "Continue to application" at bounding box center [881, 579] width 192 height 46
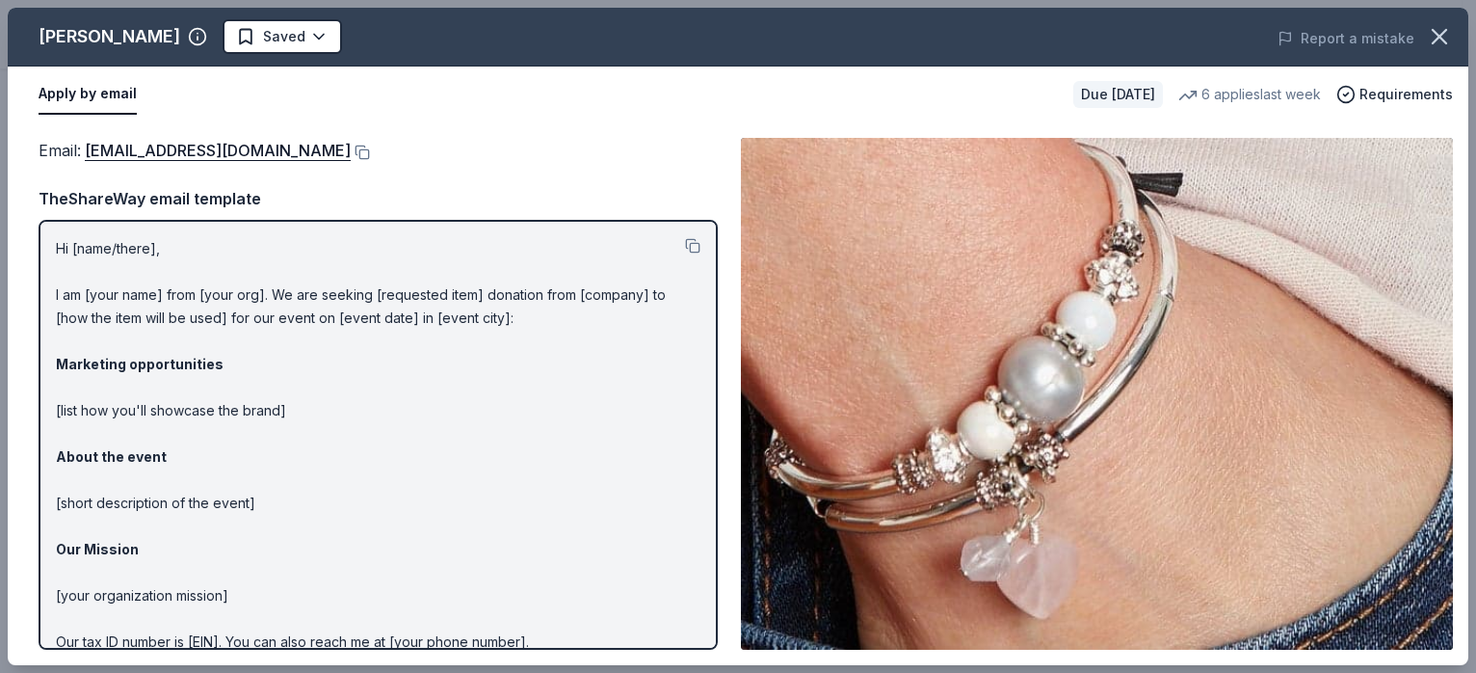
scroll to position [0, 0]
click at [351, 151] on button at bounding box center [360, 152] width 19 height 15
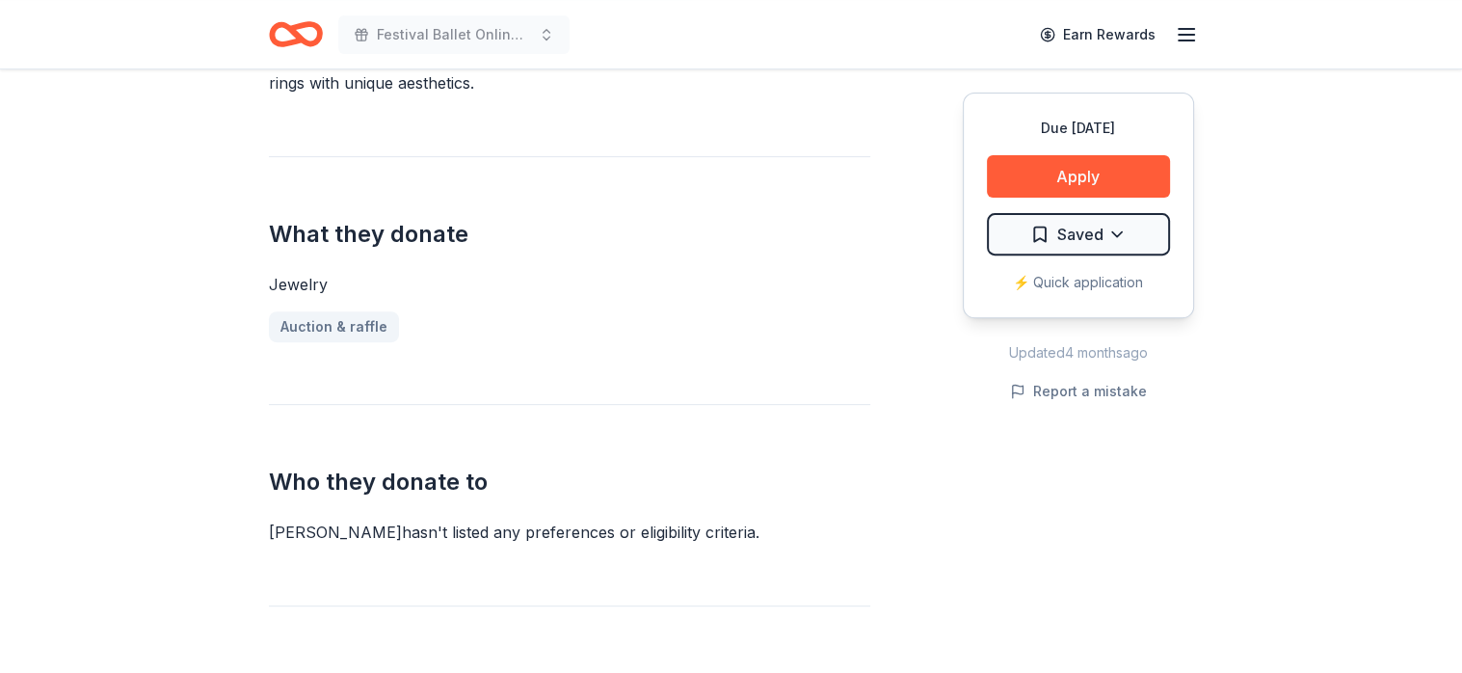
scroll to position [771, 0]
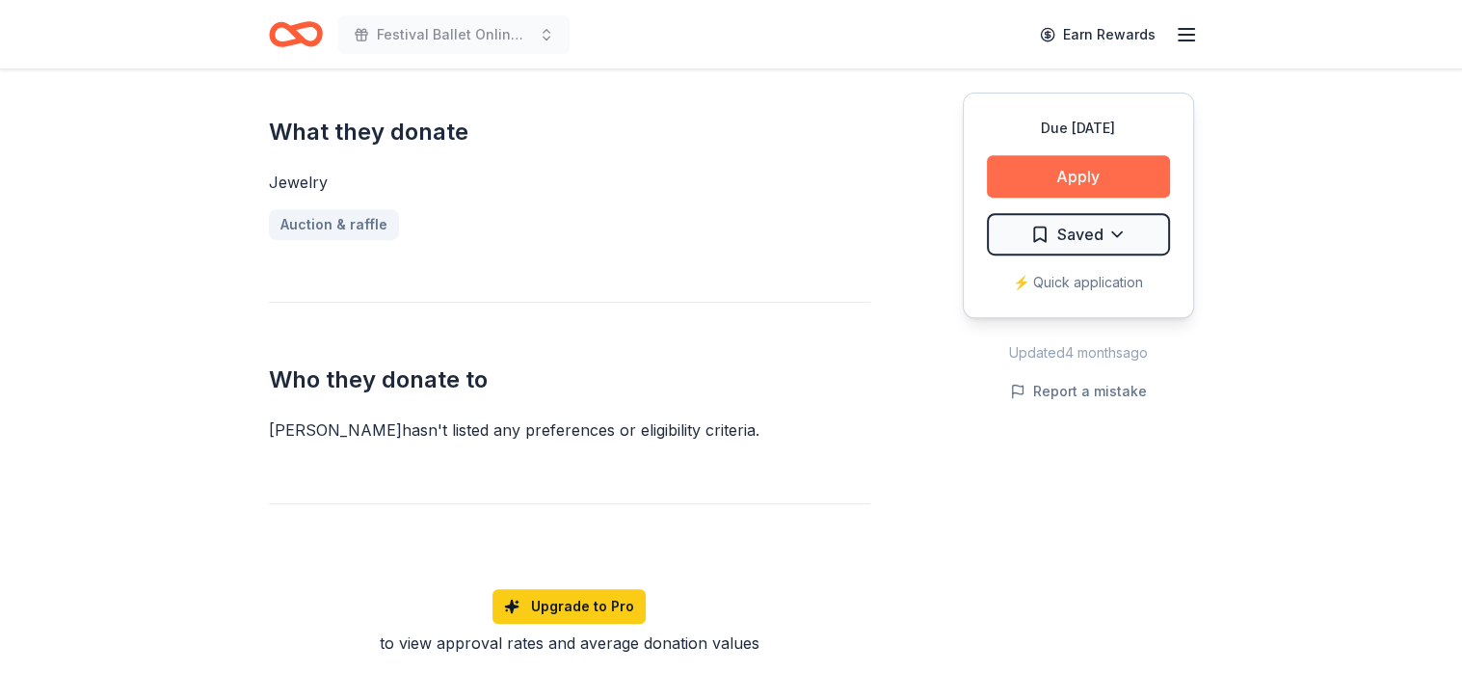
click at [1114, 168] on button "Apply" at bounding box center [1078, 176] width 183 height 42
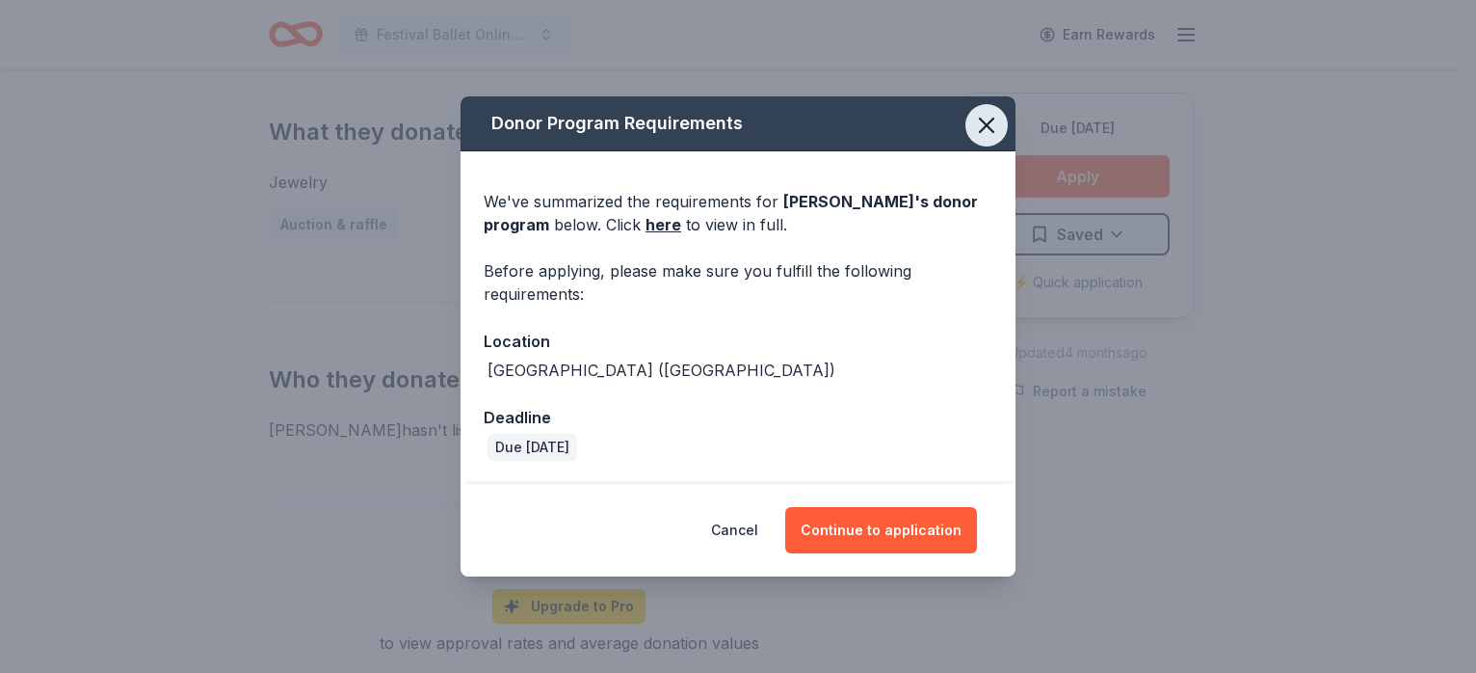
click at [981, 124] on icon "button" at bounding box center [986, 125] width 27 height 27
